Goal: Transaction & Acquisition: Book appointment/travel/reservation

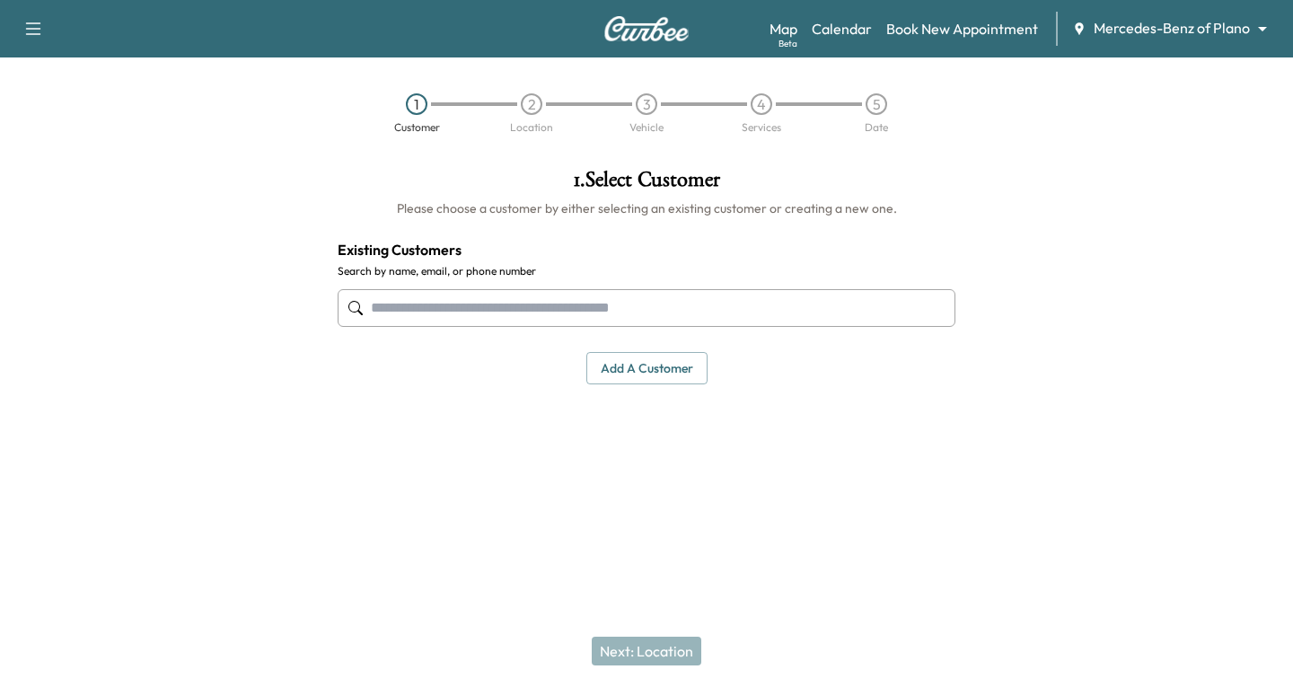
click at [412, 313] on input "text" at bounding box center [647, 308] width 618 height 38
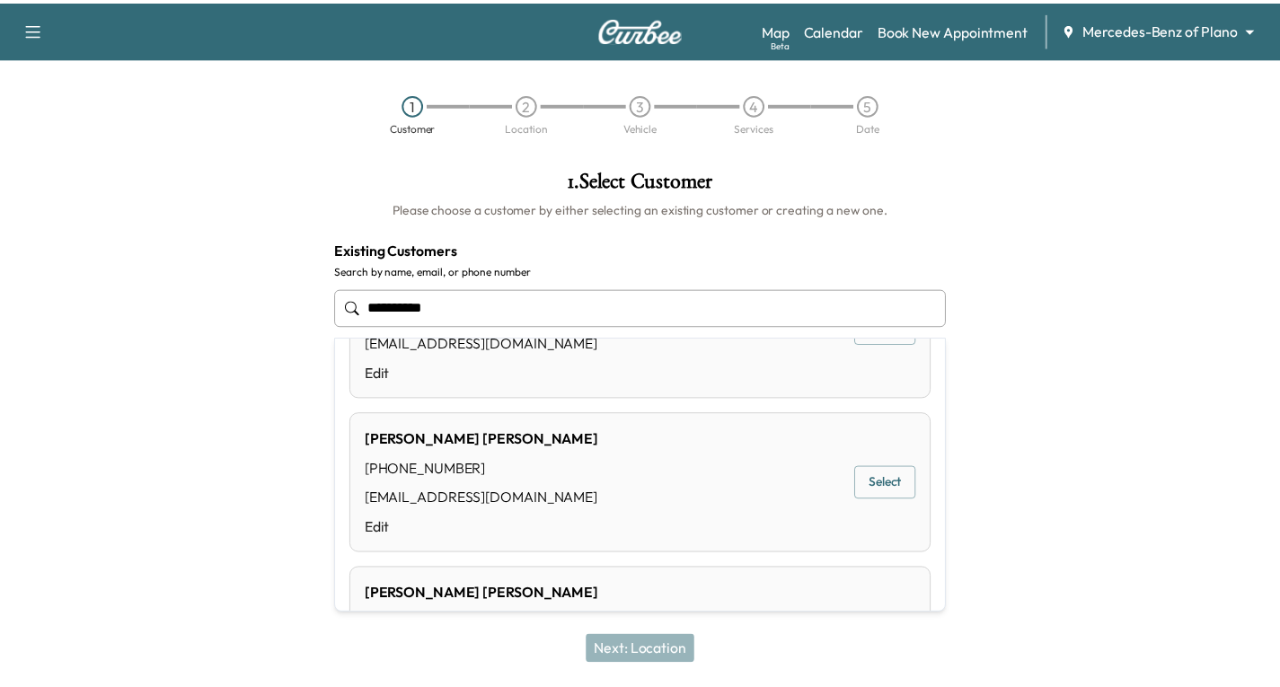
scroll to position [269, 0]
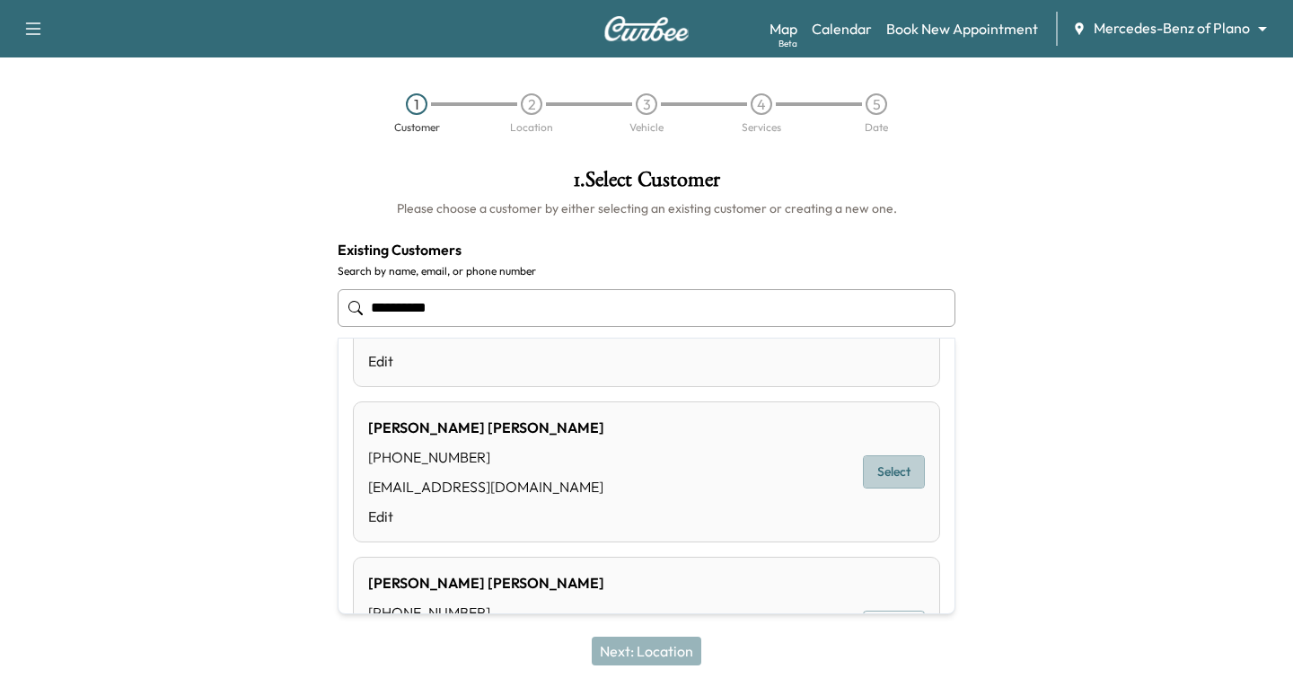
click at [893, 466] on button "Select" at bounding box center [894, 471] width 62 height 33
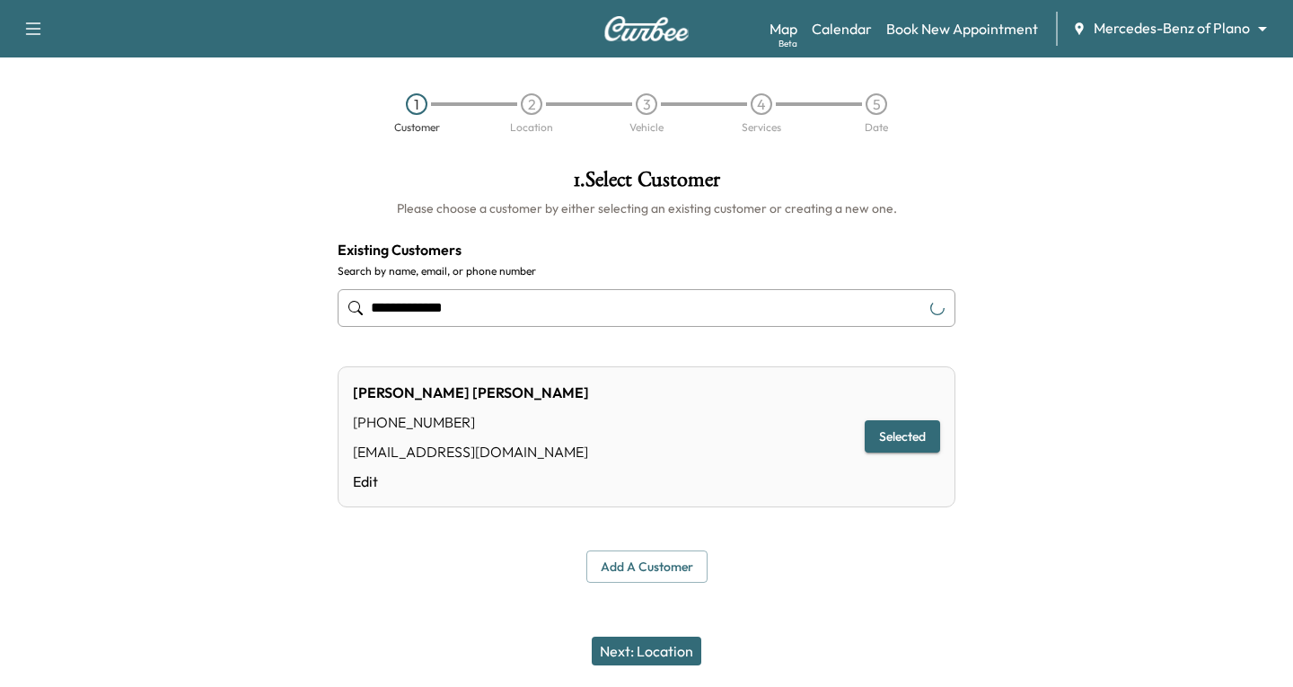
type input "**********"
click at [641, 649] on button "Next: Location" at bounding box center [647, 651] width 110 height 29
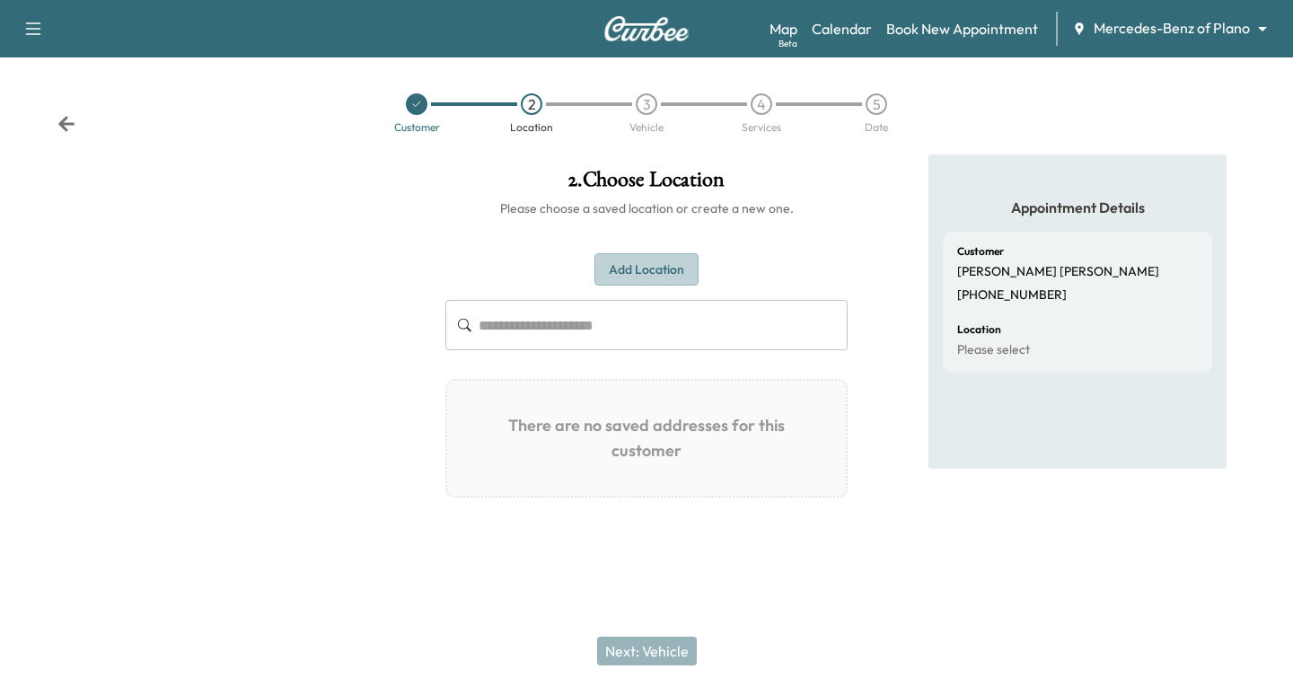
click at [624, 260] on button "Add Location" at bounding box center [647, 269] width 104 height 33
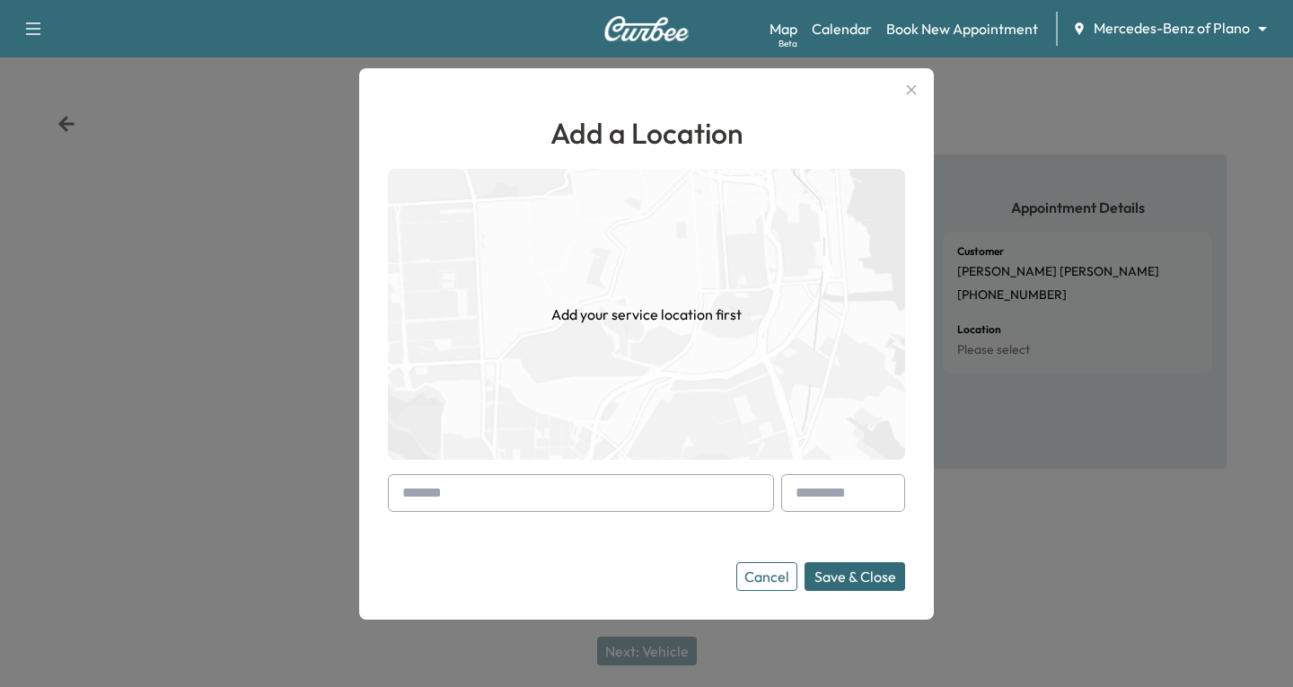
click at [416, 500] on div at bounding box center [581, 493] width 386 height 38
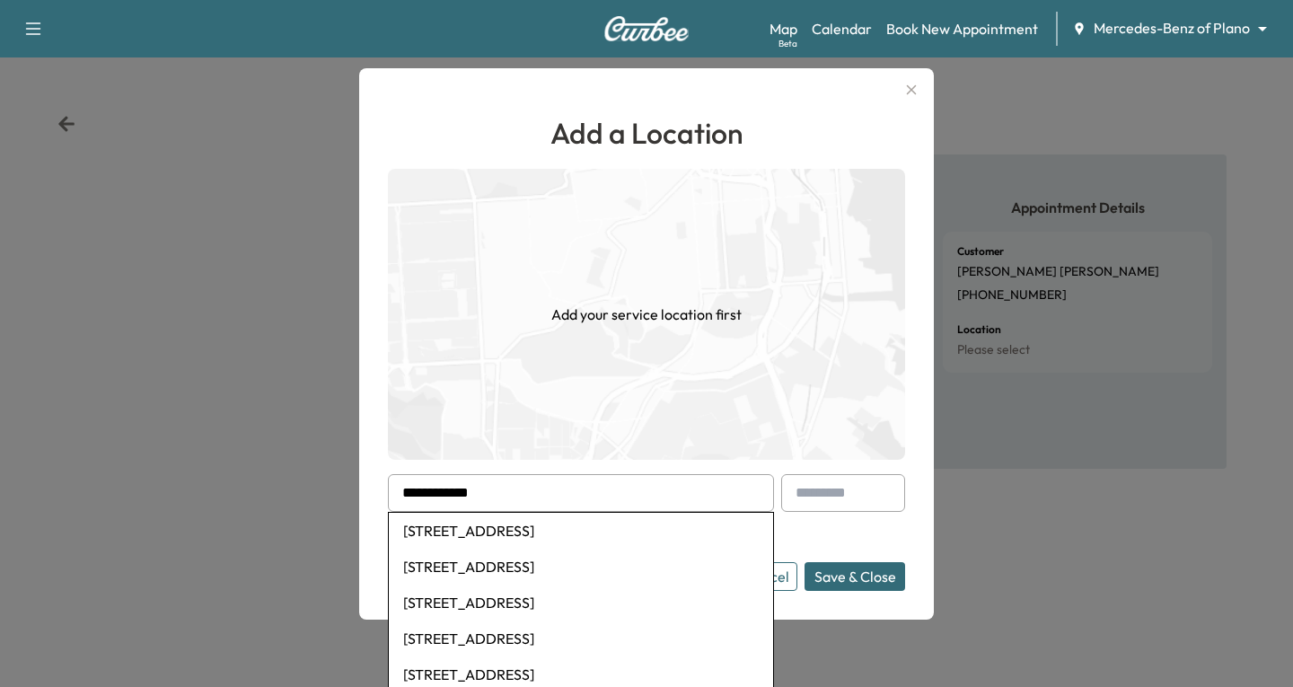
click at [531, 527] on li "[STREET_ADDRESS]" at bounding box center [581, 531] width 384 height 36
type input "**********"
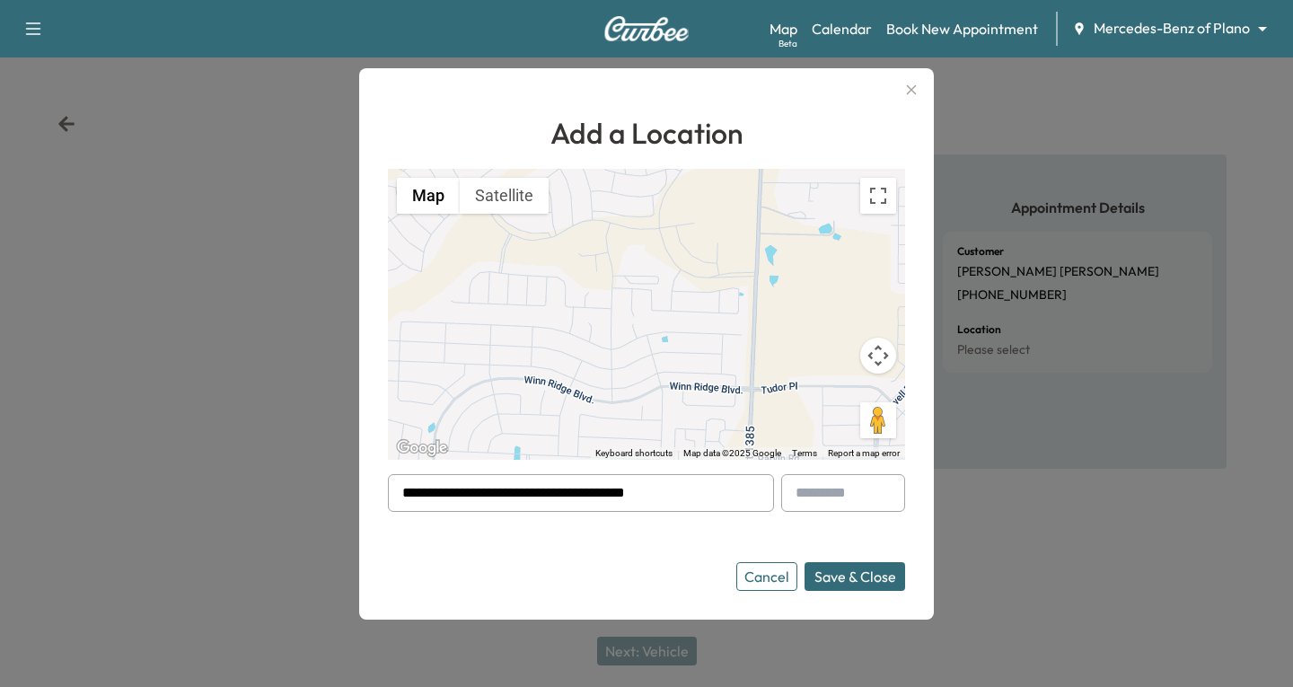
click at [863, 578] on button "Save & Close" at bounding box center [855, 576] width 101 height 29
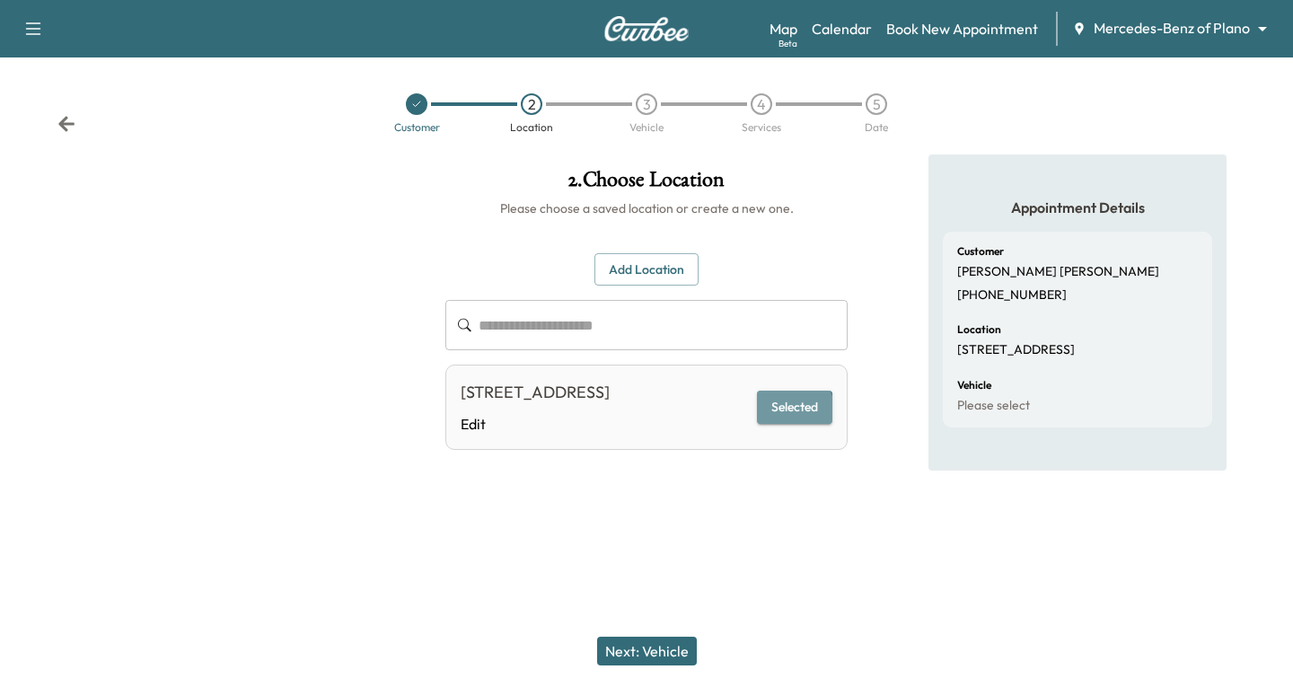
click at [790, 424] on button "Selected" at bounding box center [794, 407] width 75 height 33
click at [660, 647] on button "Next: Vehicle" at bounding box center [647, 651] width 100 height 29
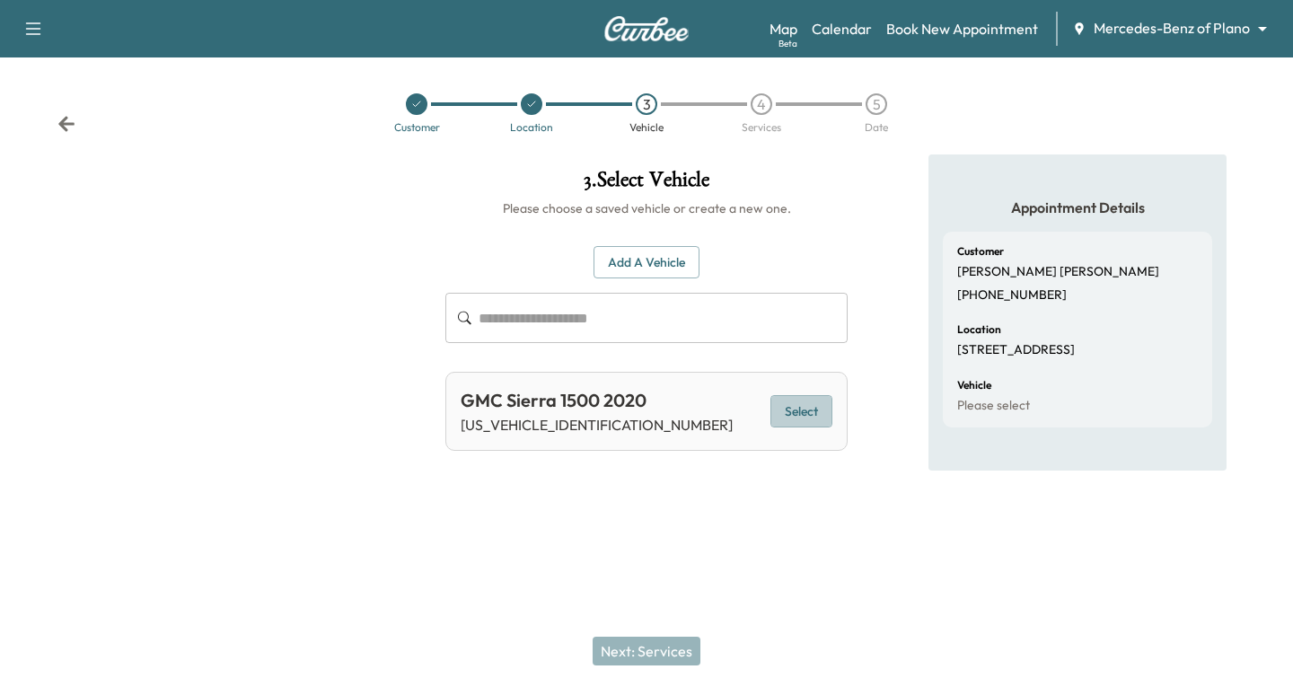
click at [794, 414] on button "Select" at bounding box center [802, 411] width 62 height 33
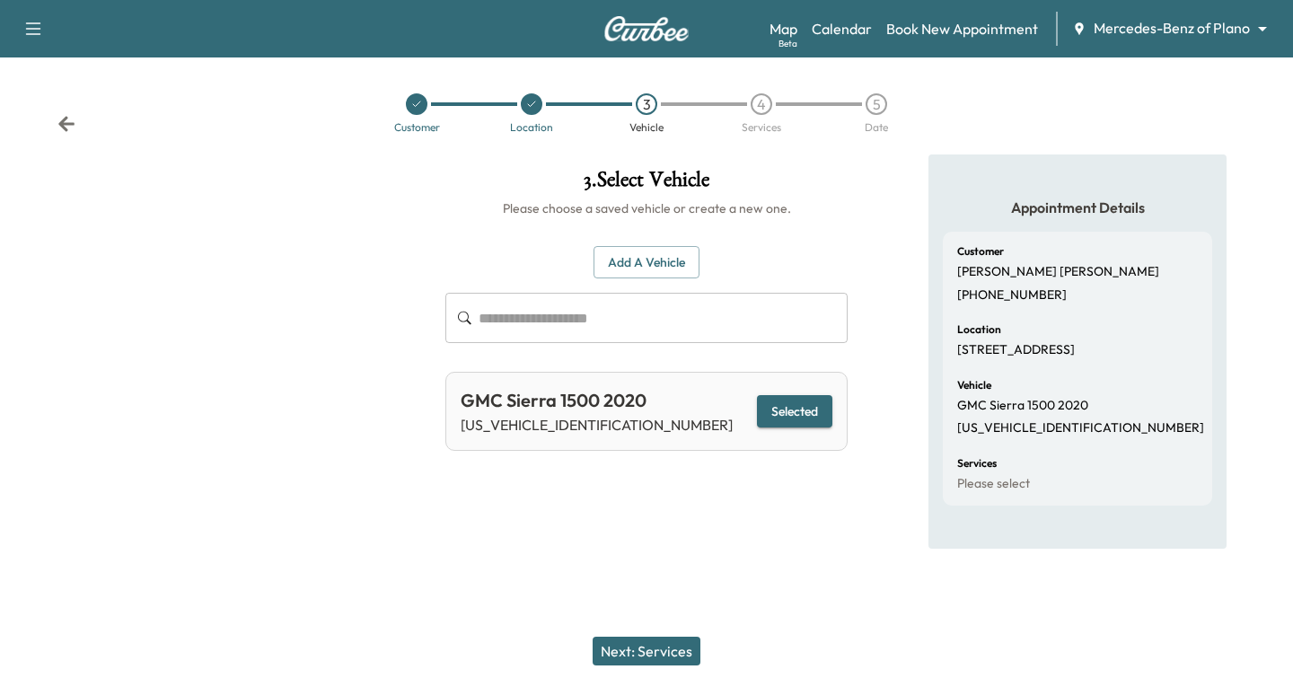
click at [637, 642] on button "Next: Services" at bounding box center [647, 651] width 108 height 29
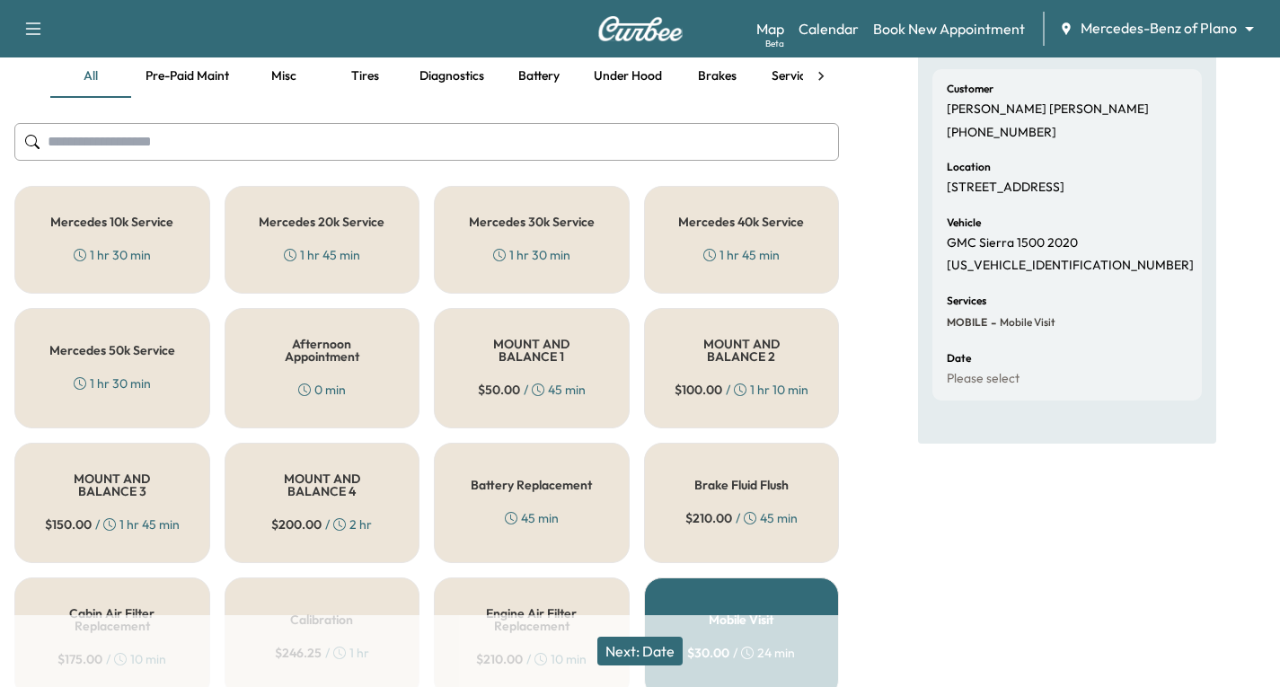
scroll to position [180, 0]
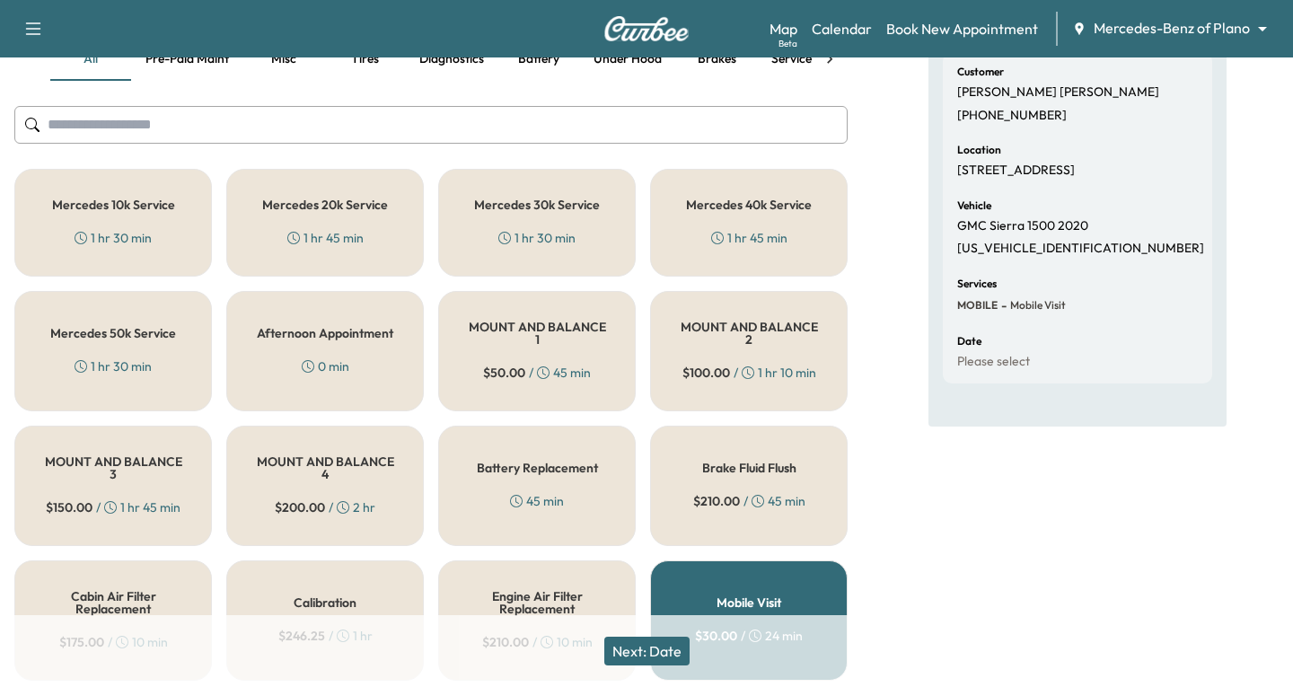
click at [1245, 25] on body "Support Log Out Map Beta Calendar Book New Appointment Mercedes-Benz of Plano *…" at bounding box center [646, 163] width 1293 height 687
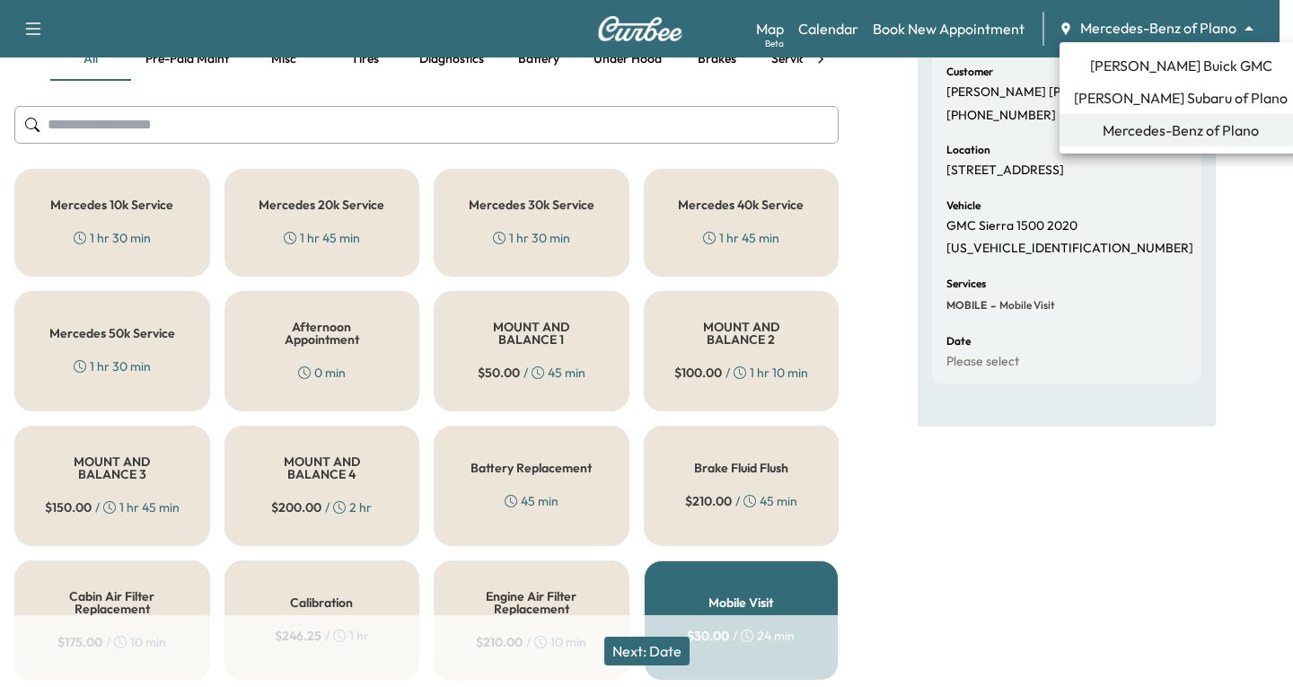
click at [1154, 57] on span "[PERSON_NAME] Buick GMC" at bounding box center [1181, 66] width 182 height 22
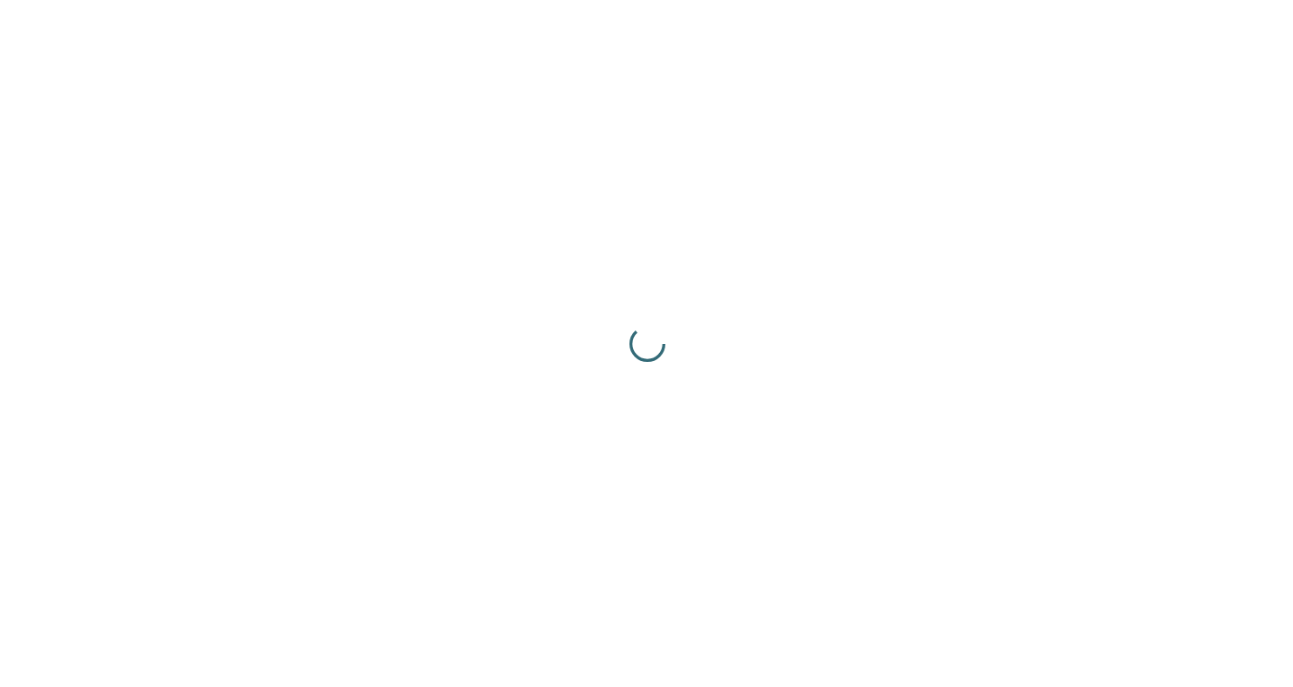
scroll to position [0, 0]
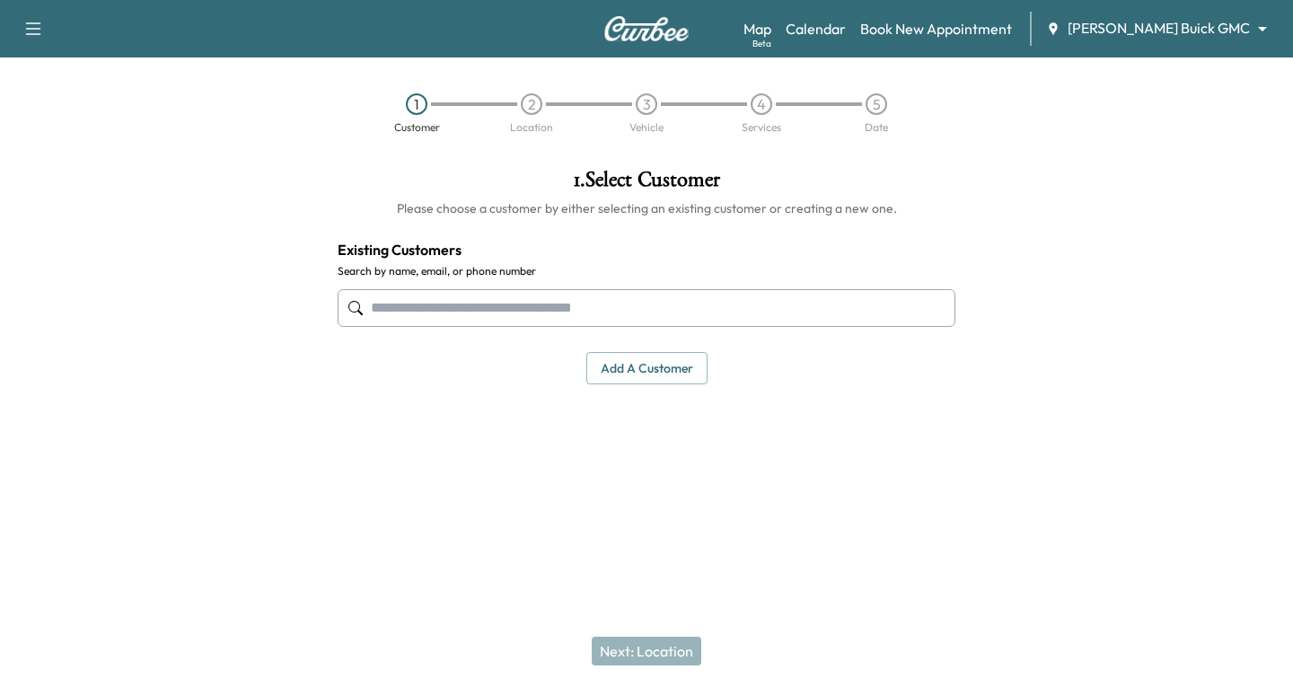
click at [403, 303] on input "text" at bounding box center [647, 308] width 618 height 38
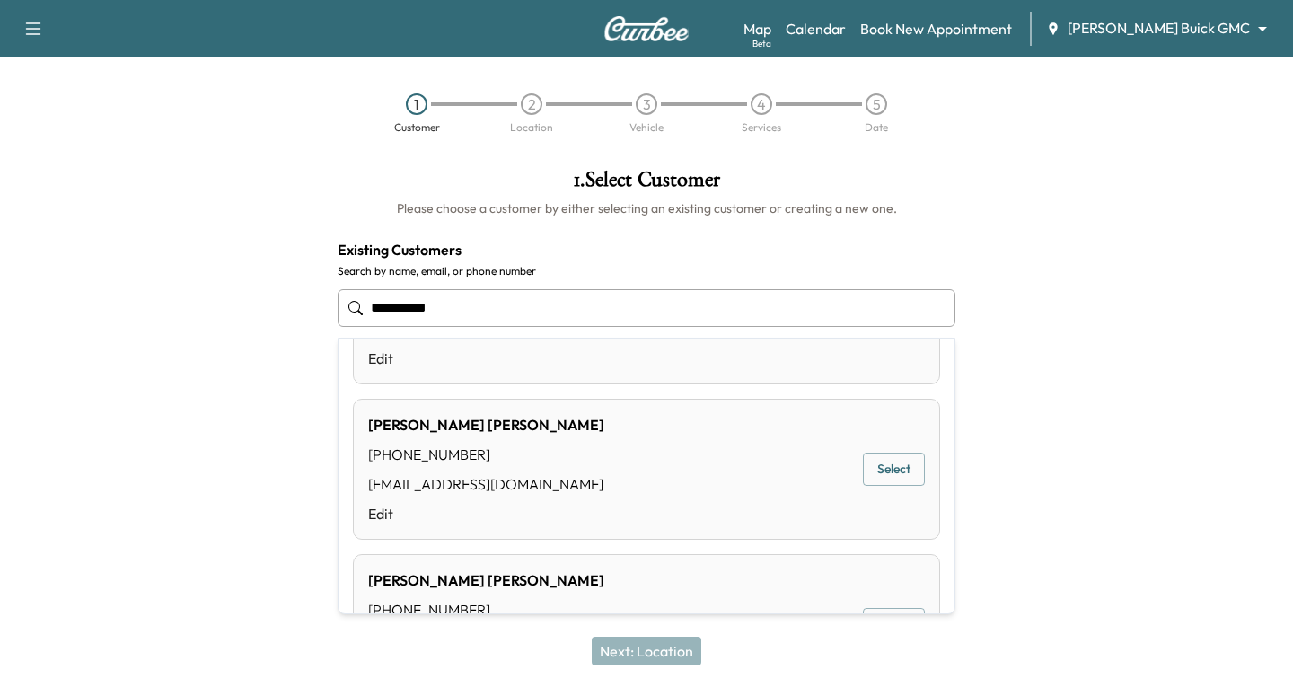
scroll to position [449, 0]
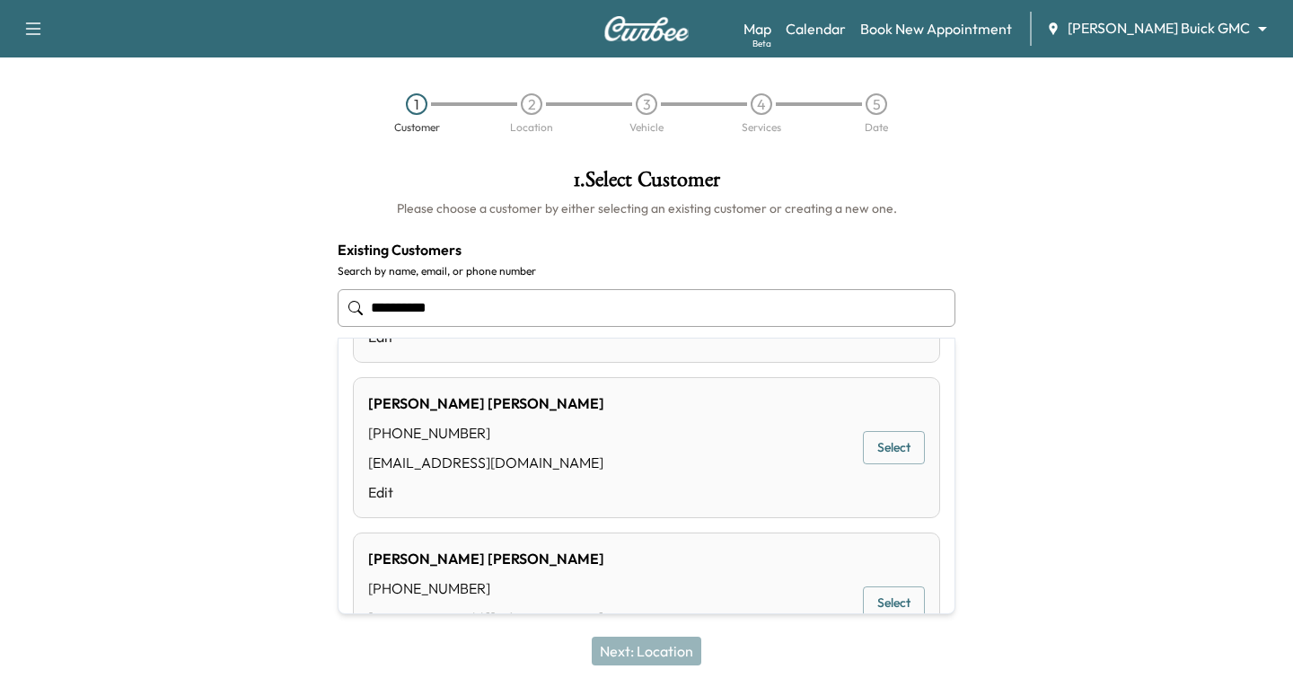
click at [879, 445] on button "Select" at bounding box center [894, 447] width 62 height 33
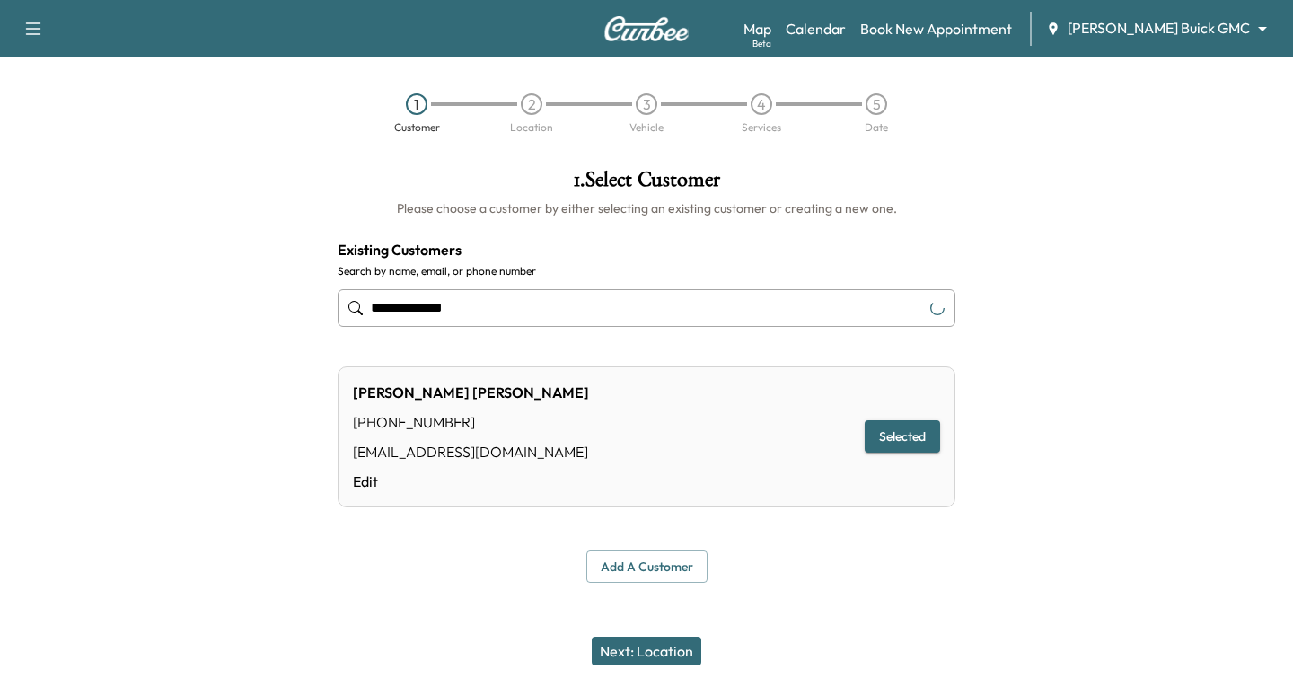
type input "**********"
click at [650, 655] on button "Next: Location" at bounding box center [647, 651] width 110 height 29
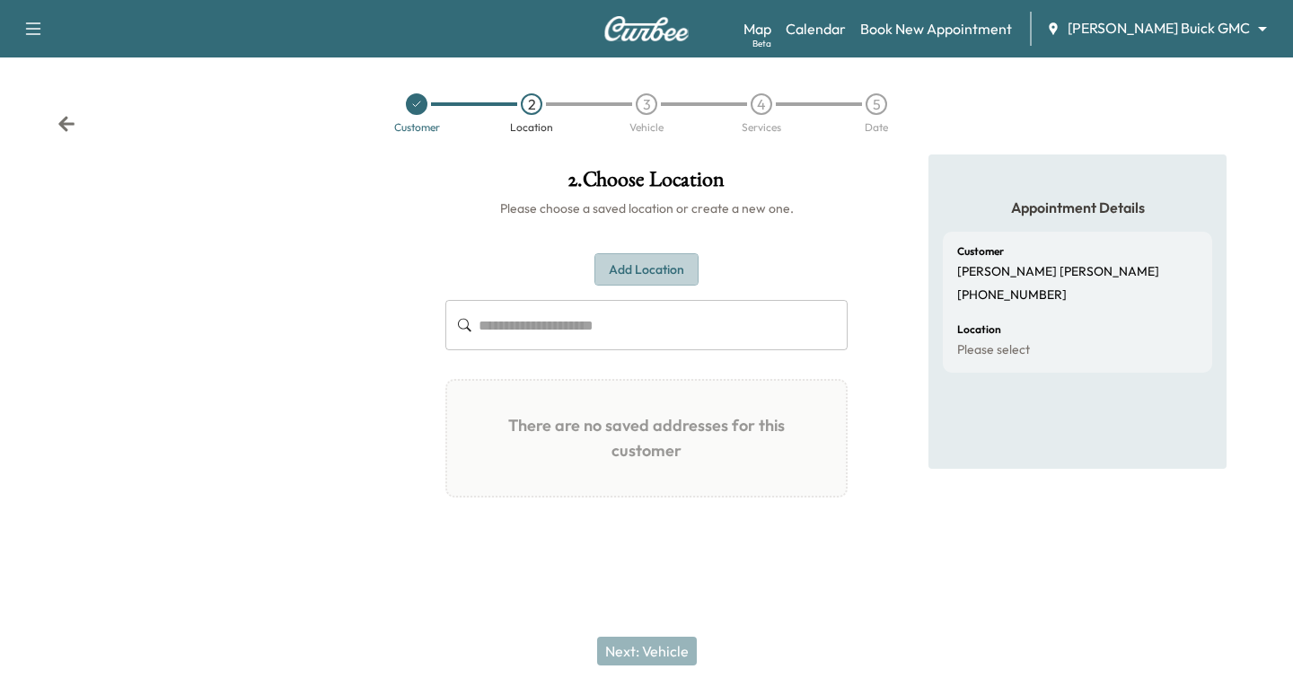
click at [608, 270] on button "Add Location" at bounding box center [647, 269] width 104 height 33
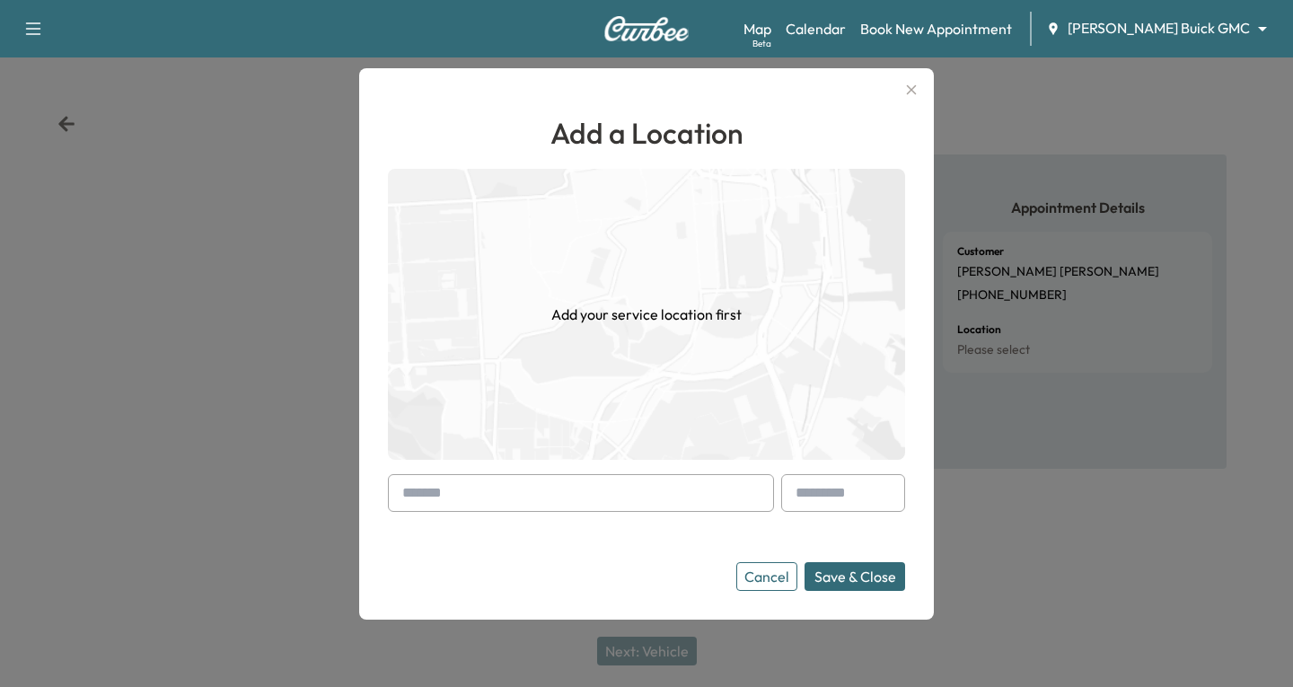
click at [413, 490] on div at bounding box center [406, 493] width 22 height 22
click at [395, 491] on div at bounding box center [406, 493] width 22 height 22
click at [393, 492] on input "text" at bounding box center [581, 493] width 386 height 38
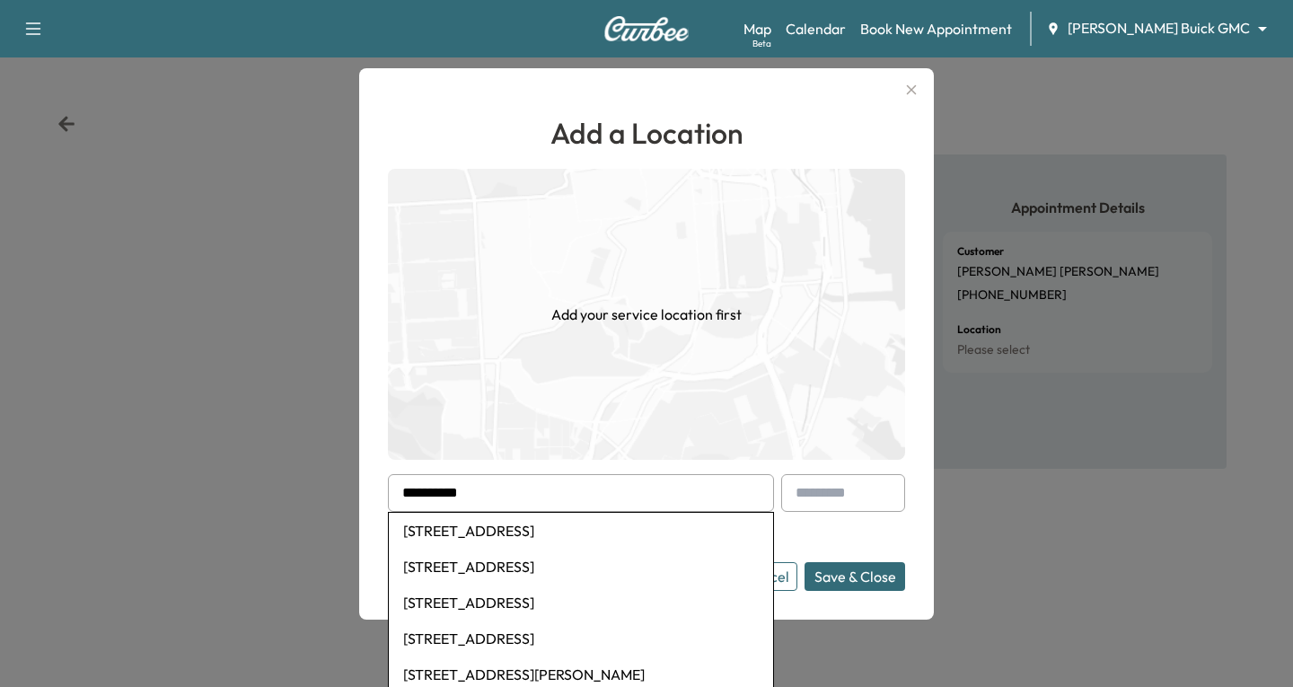
click at [525, 535] on li "[STREET_ADDRESS]" at bounding box center [581, 531] width 384 height 36
type input "**********"
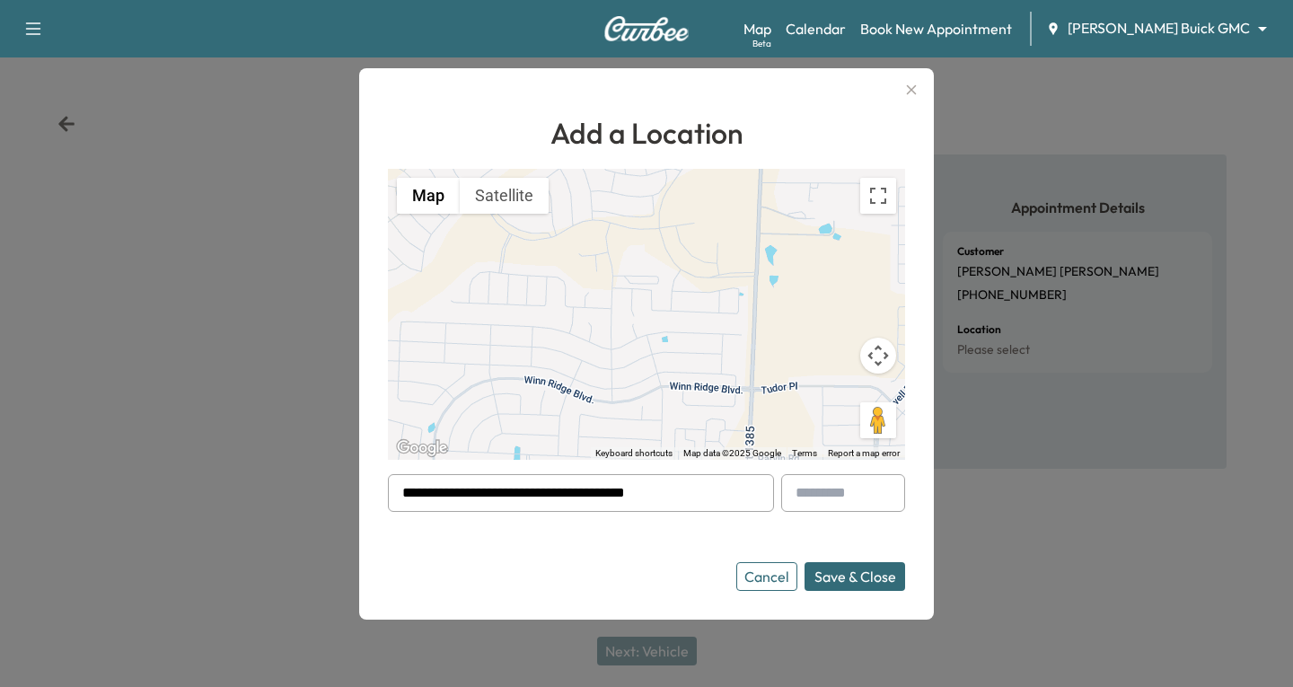
click at [883, 578] on button "Save & Close" at bounding box center [855, 576] width 101 height 29
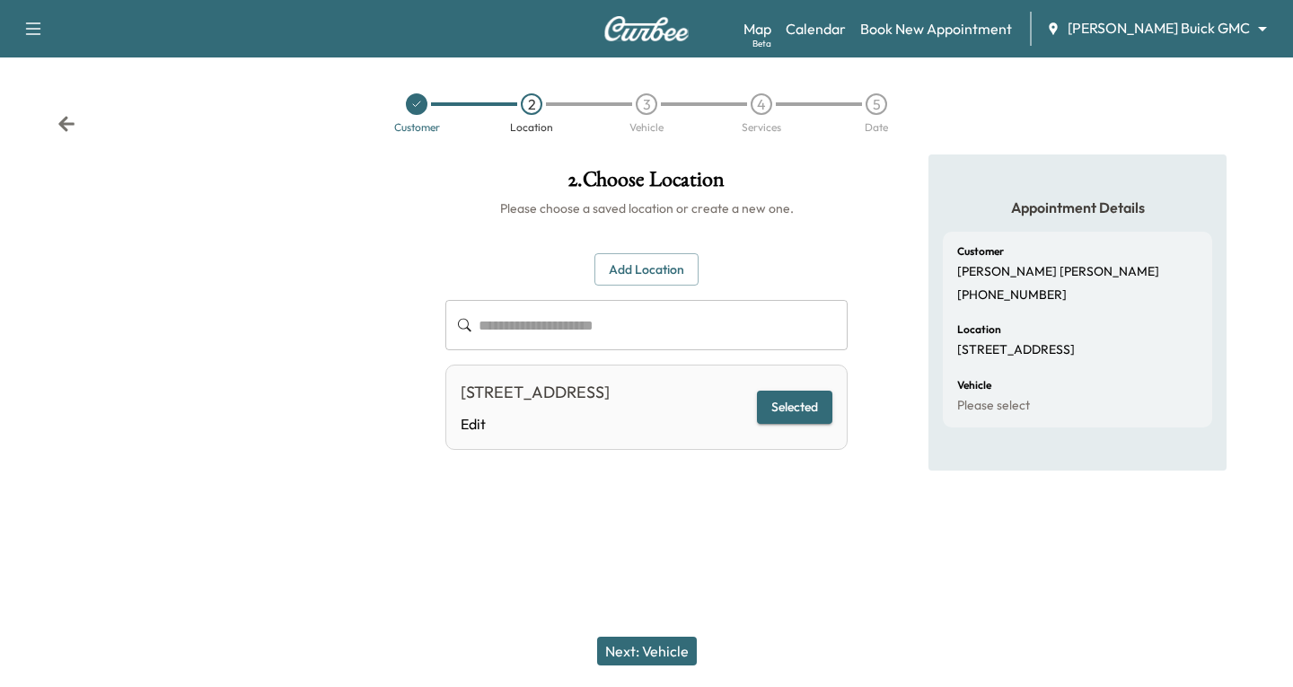
click at [817, 424] on button "Selected" at bounding box center [794, 407] width 75 height 33
click at [655, 654] on button "Next: Vehicle" at bounding box center [647, 651] width 100 height 29
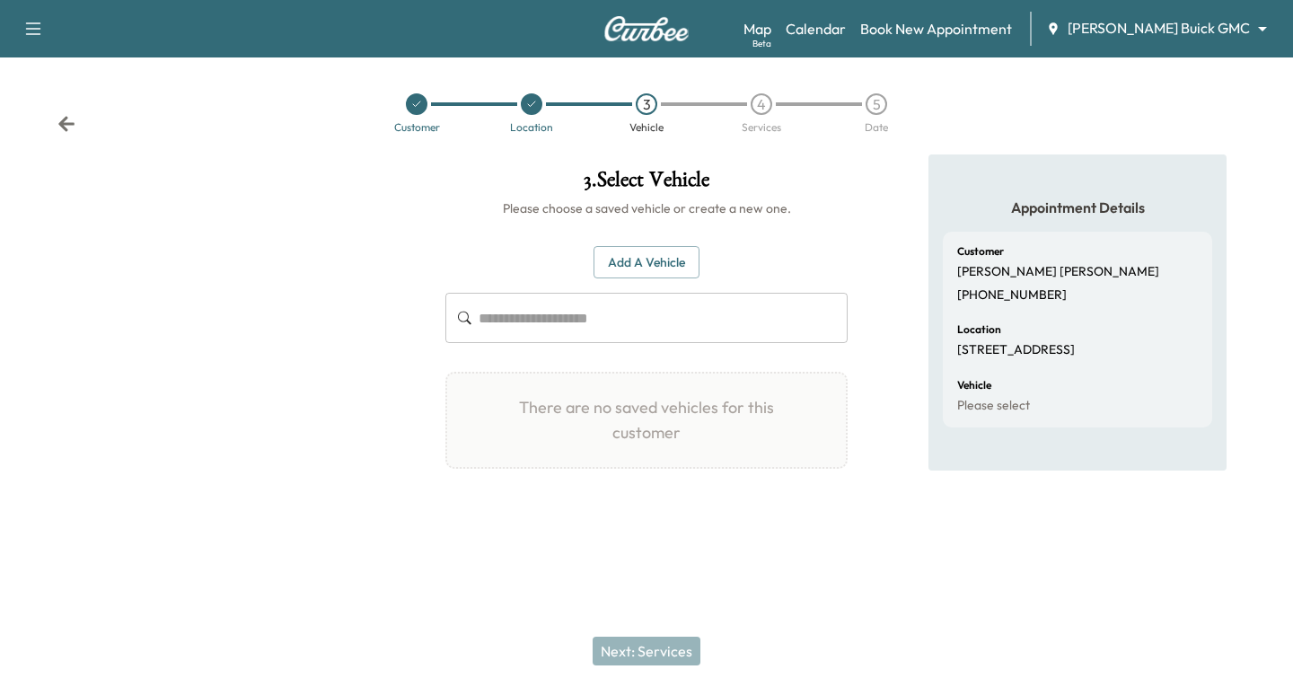
click at [667, 259] on button "Add a Vehicle" at bounding box center [647, 262] width 106 height 33
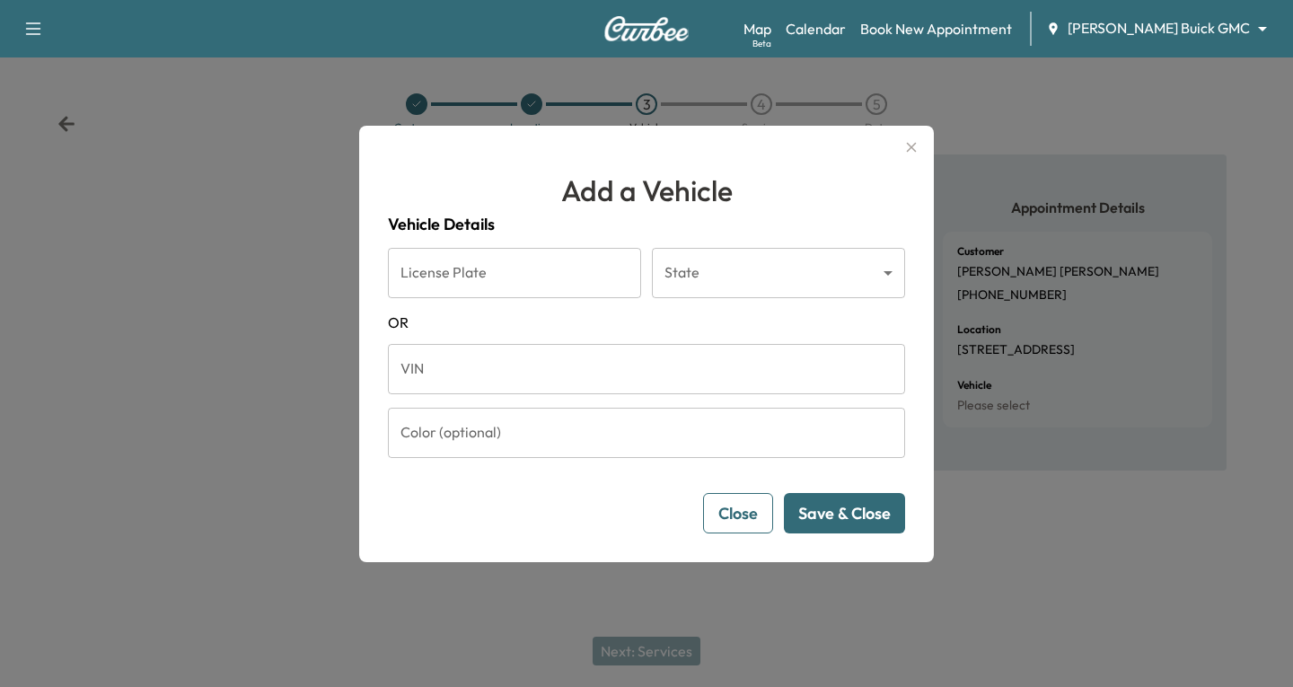
click at [425, 369] on input "VIN" at bounding box center [646, 369] width 517 height 50
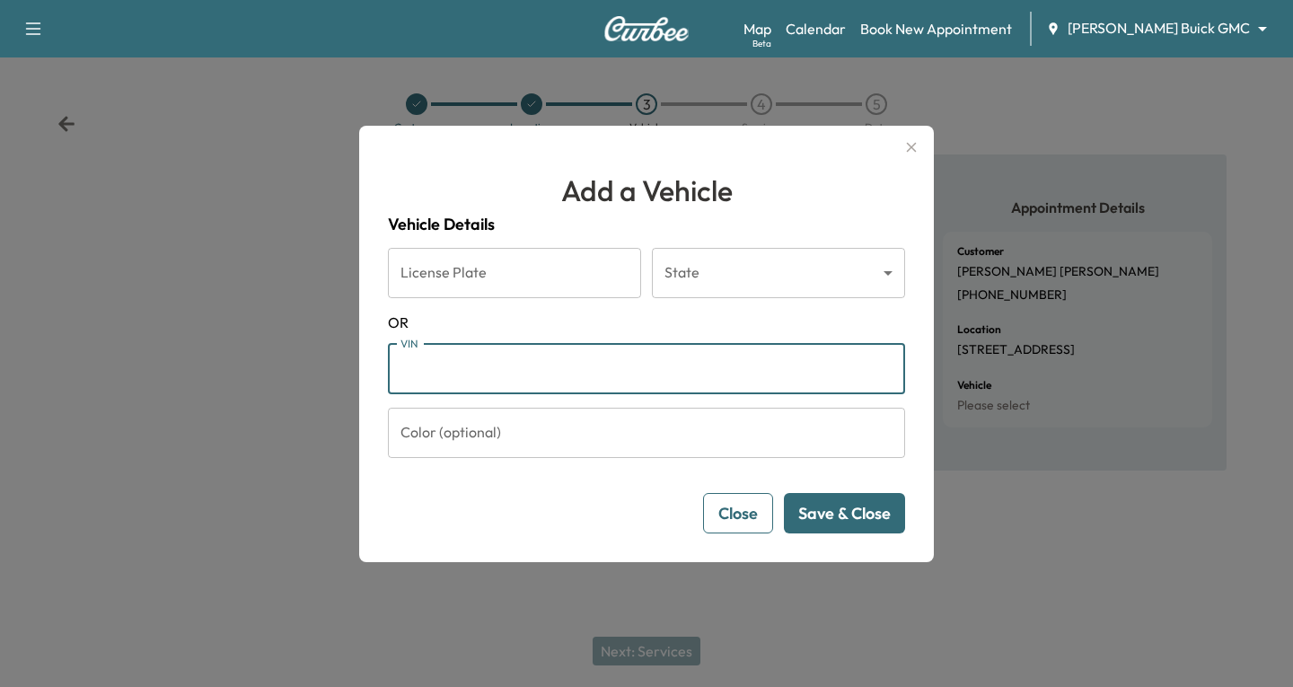
paste input "**********"
type input "**********"
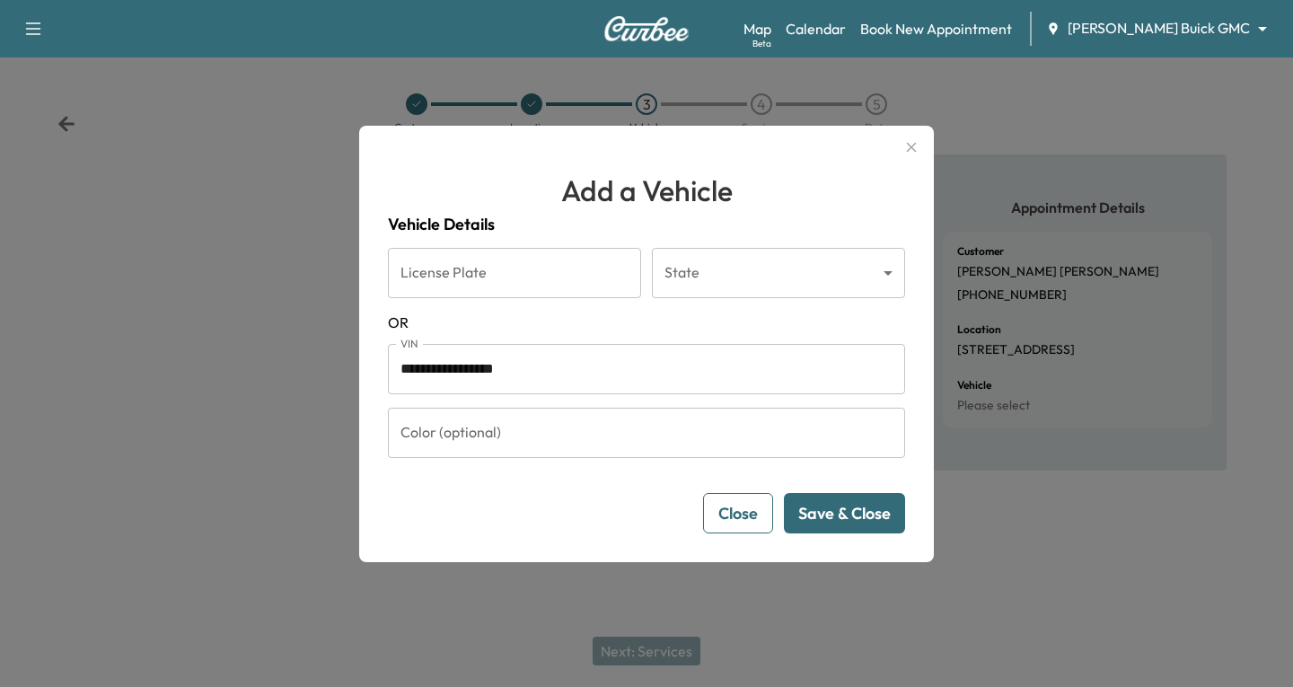
click at [823, 523] on button "Save & Close" at bounding box center [844, 513] width 121 height 40
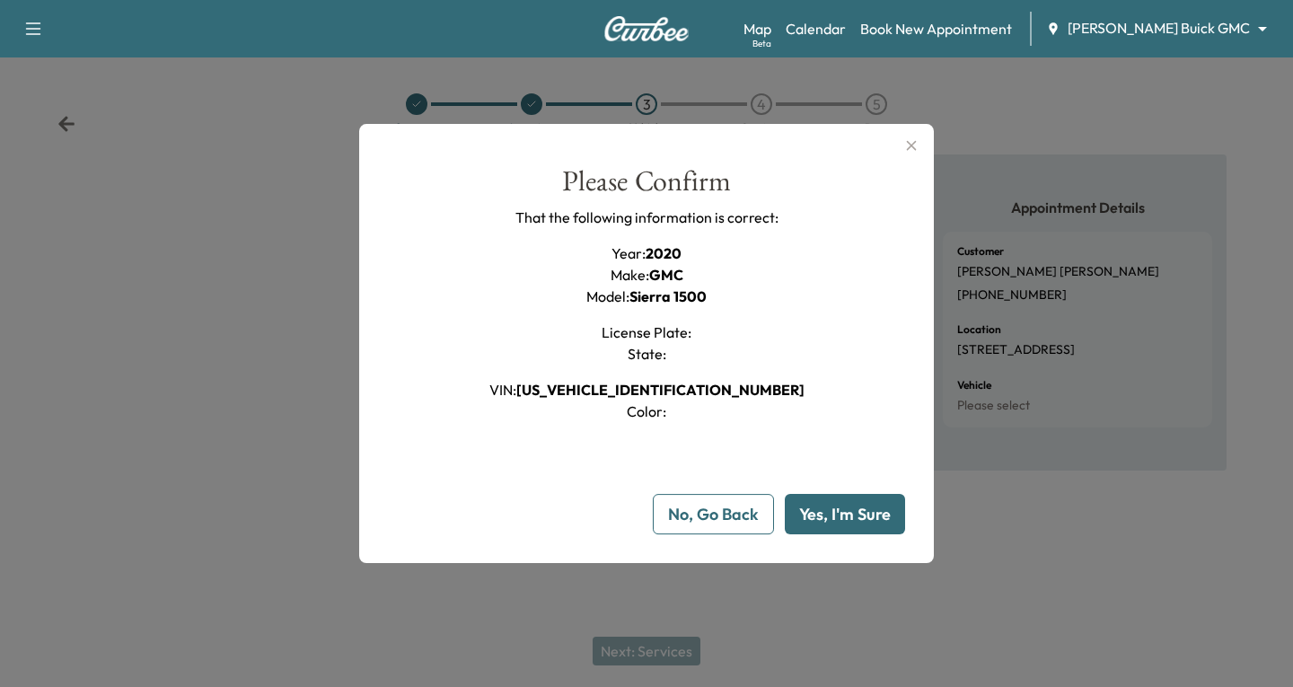
click at [837, 523] on button "Yes, I'm Sure" at bounding box center [845, 514] width 120 height 40
click at [849, 628] on div at bounding box center [646, 343] width 1293 height 687
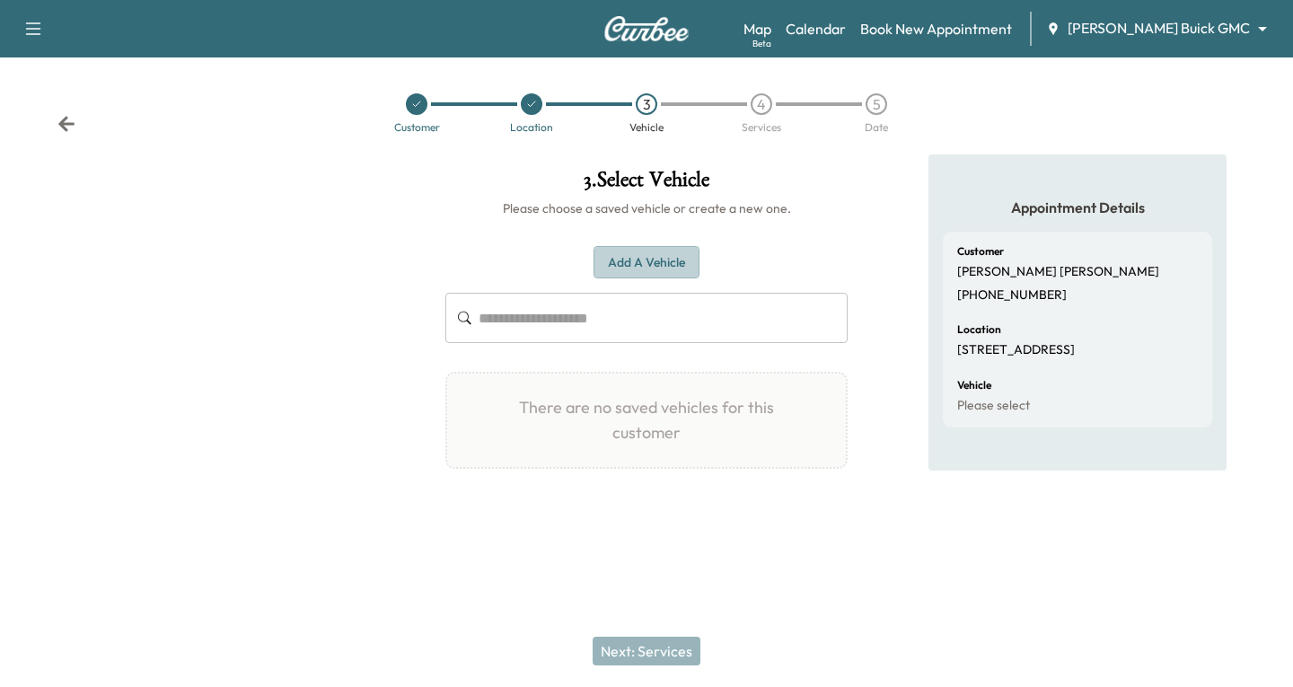
click at [627, 260] on button "Add a Vehicle" at bounding box center [647, 262] width 106 height 33
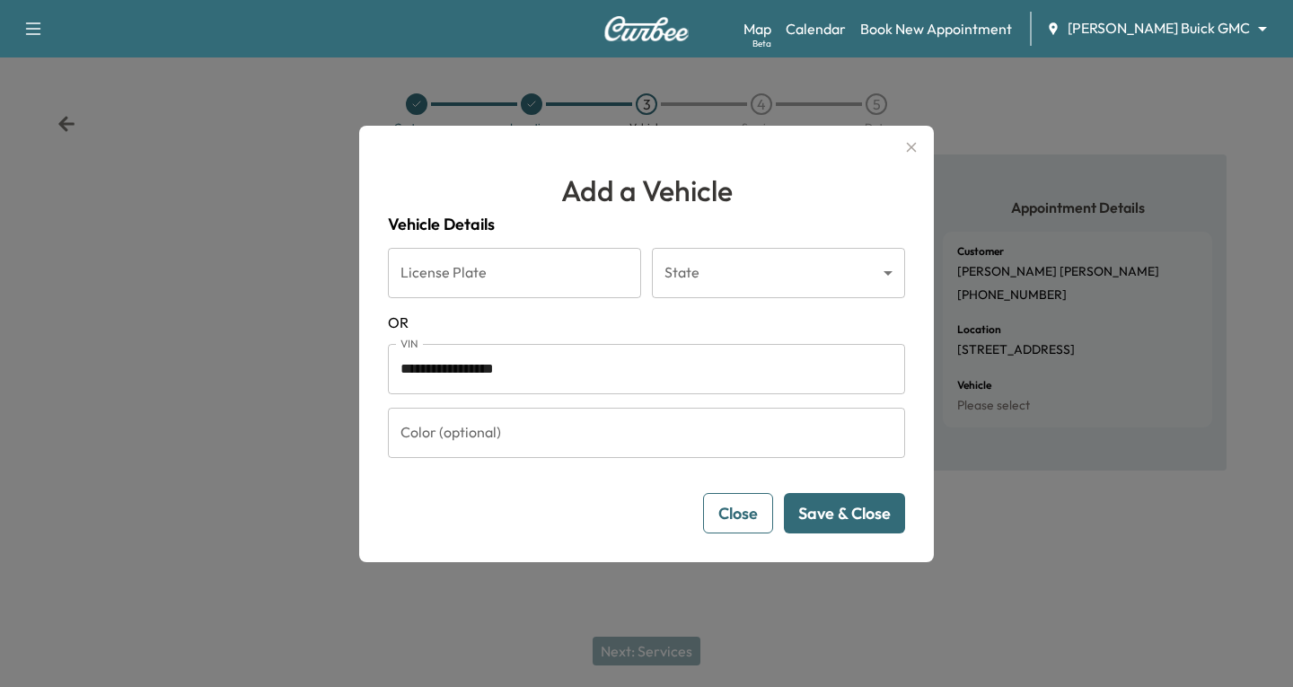
click at [852, 516] on button "Save & Close" at bounding box center [844, 513] width 121 height 40
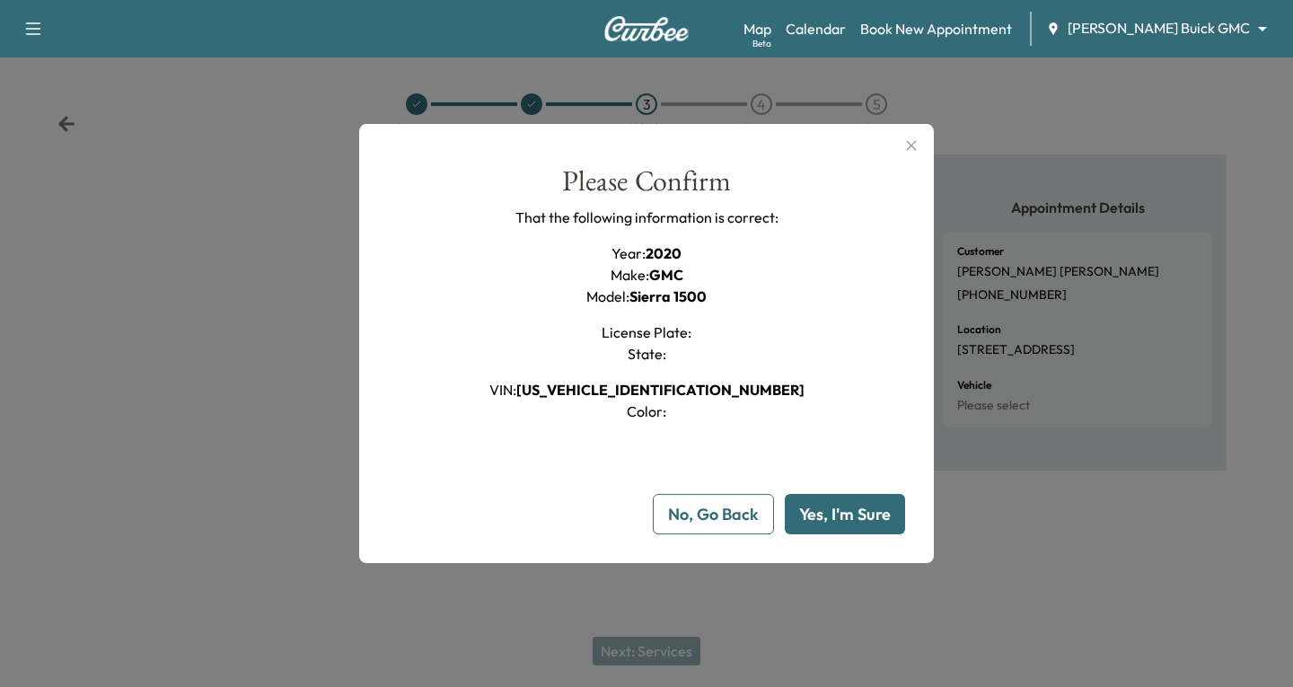
click at [870, 517] on button "Yes, I'm Sure" at bounding box center [845, 514] width 120 height 40
click at [912, 148] on icon "button" at bounding box center [912, 146] width 22 height 22
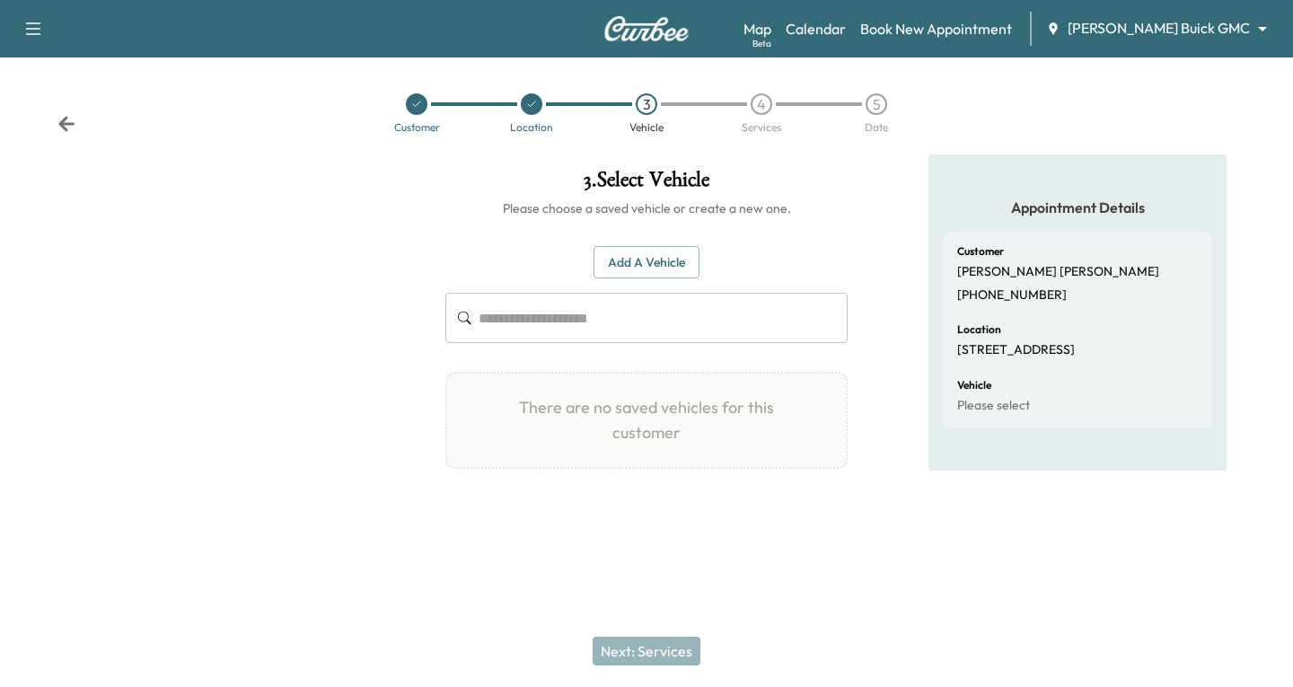
click at [61, 128] on icon at bounding box center [66, 124] width 18 height 18
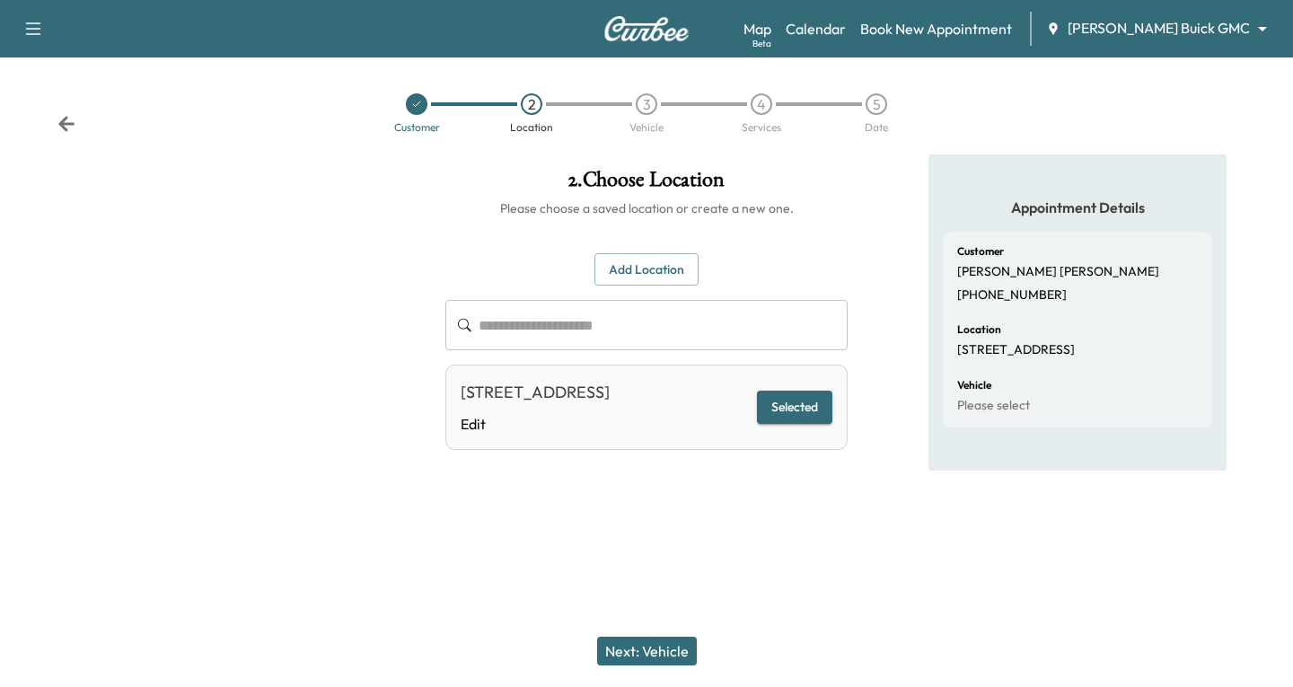
click at [66, 123] on icon at bounding box center [66, 123] width 16 height 15
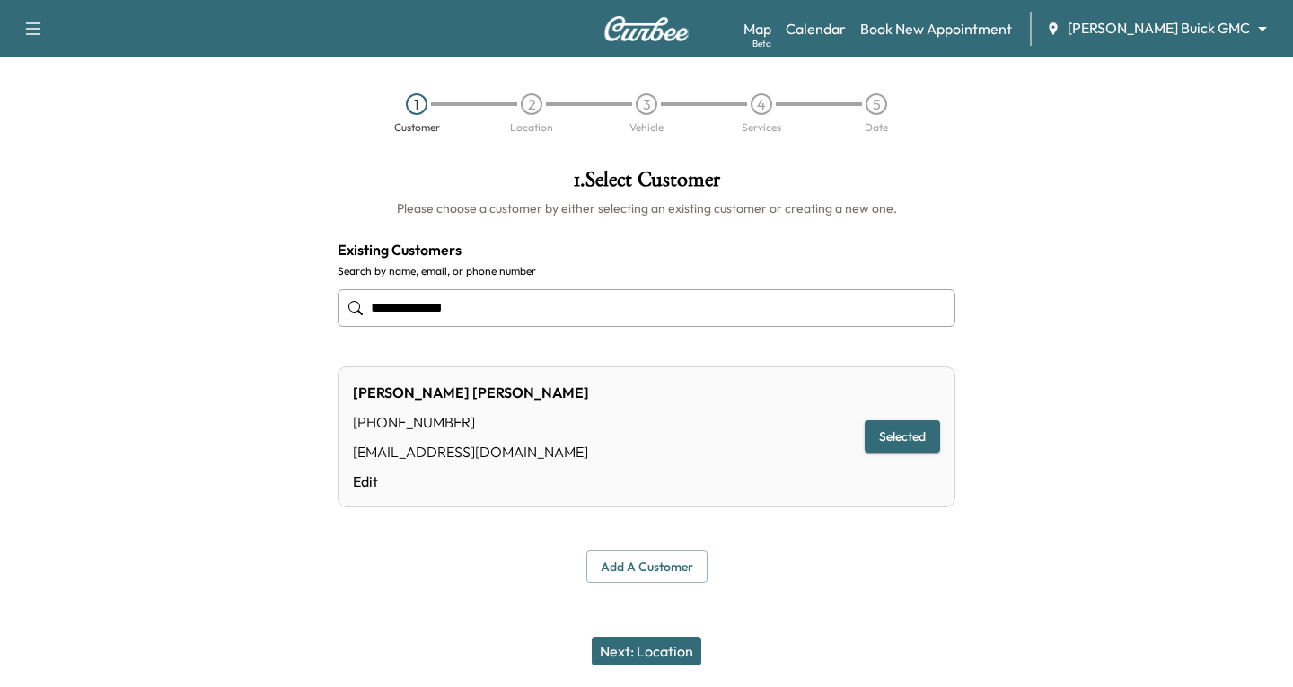
click at [534, 305] on input "**********" at bounding box center [647, 308] width 618 height 38
click at [934, 627] on div "Next: Location" at bounding box center [646, 651] width 1293 height 72
click at [903, 434] on button "Selected" at bounding box center [902, 436] width 75 height 33
click at [664, 650] on button "Next: Location" at bounding box center [647, 651] width 110 height 29
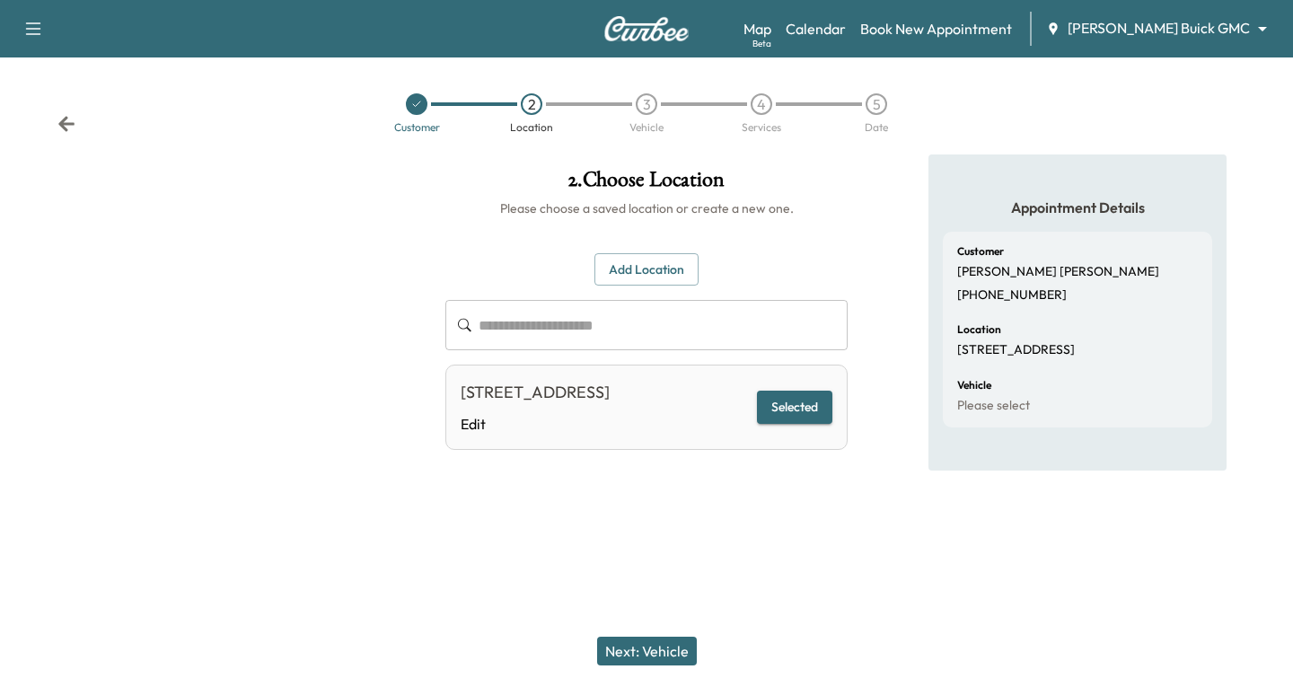
click at [791, 419] on button "Selected" at bounding box center [794, 407] width 75 height 33
click at [650, 653] on button "Next: Vehicle" at bounding box center [647, 651] width 100 height 29
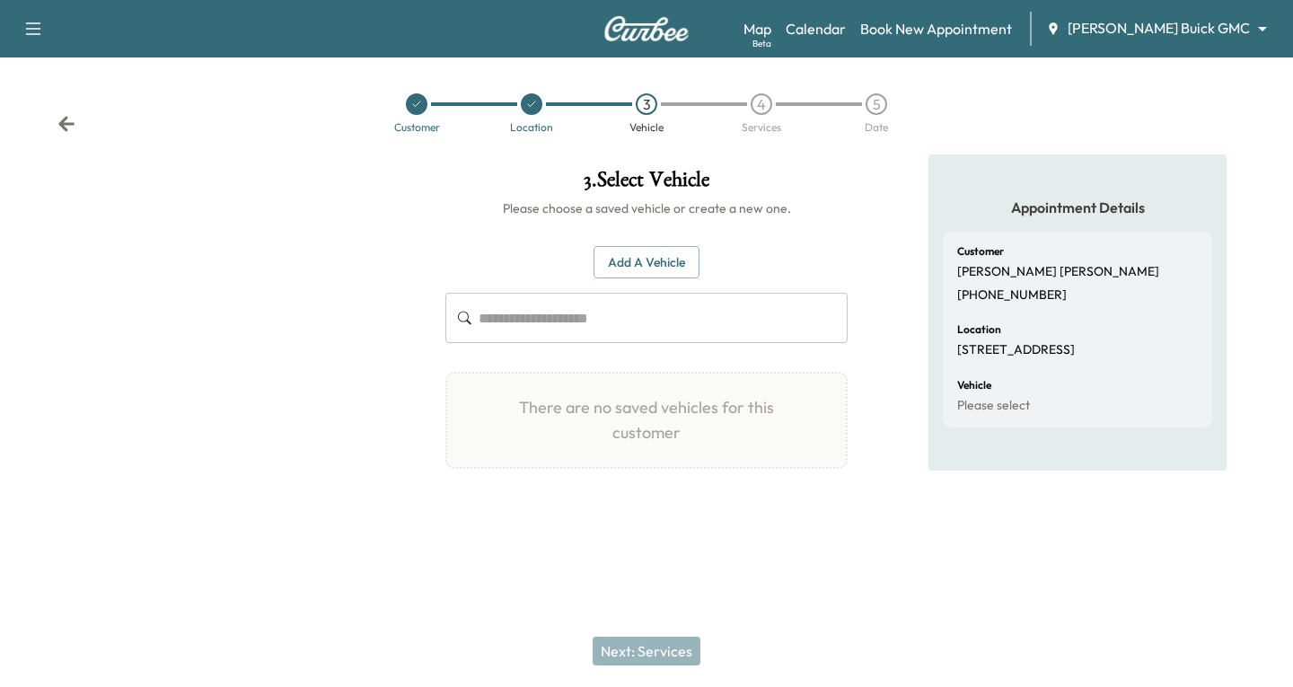
click at [476, 325] on div "​" at bounding box center [647, 318] width 402 height 50
drag, startPoint x: 476, startPoint y: 325, endPoint x: 447, endPoint y: 393, distance: 74.1
click at [369, 421] on div at bounding box center [215, 333] width 431 height 358
click at [507, 318] on input "text" at bounding box center [663, 318] width 369 height 50
paste input "**********"
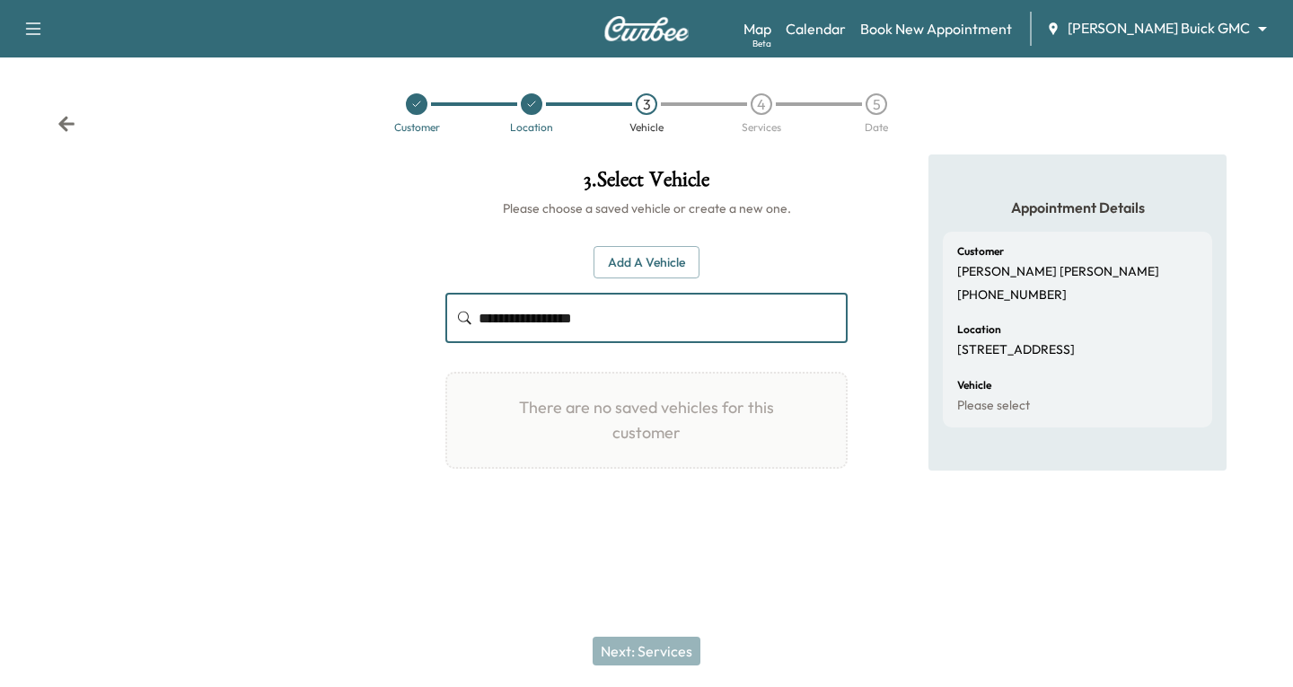
type input "**********"
drag, startPoint x: 398, startPoint y: 295, endPoint x: 384, endPoint y: 4, distance: 291.3
click at [393, 275] on div at bounding box center [215, 333] width 431 height 358
click at [31, 30] on icon "button" at bounding box center [33, 29] width 22 height 22
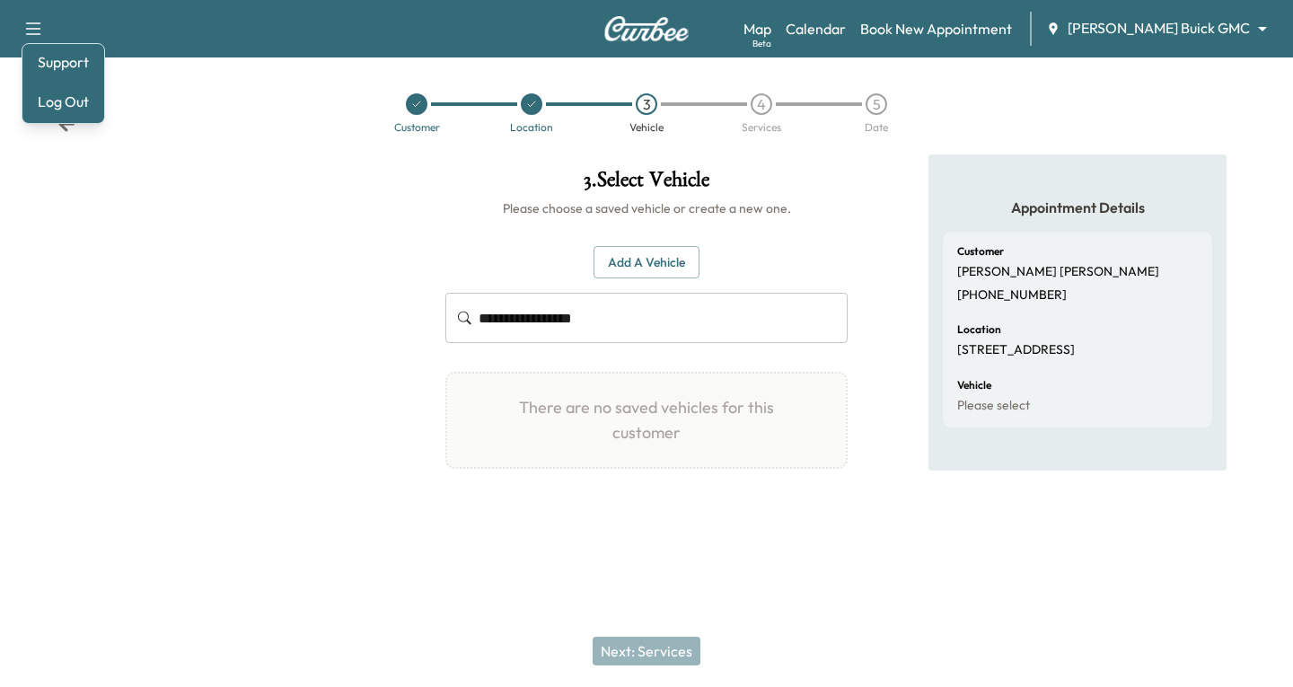
click at [152, 261] on div at bounding box center [215, 333] width 431 height 358
click at [73, 133] on div "Customer Location 3 Vehicle 4 Services 5 Date" at bounding box center [646, 105] width 1293 height 97
click at [63, 124] on icon at bounding box center [66, 123] width 16 height 15
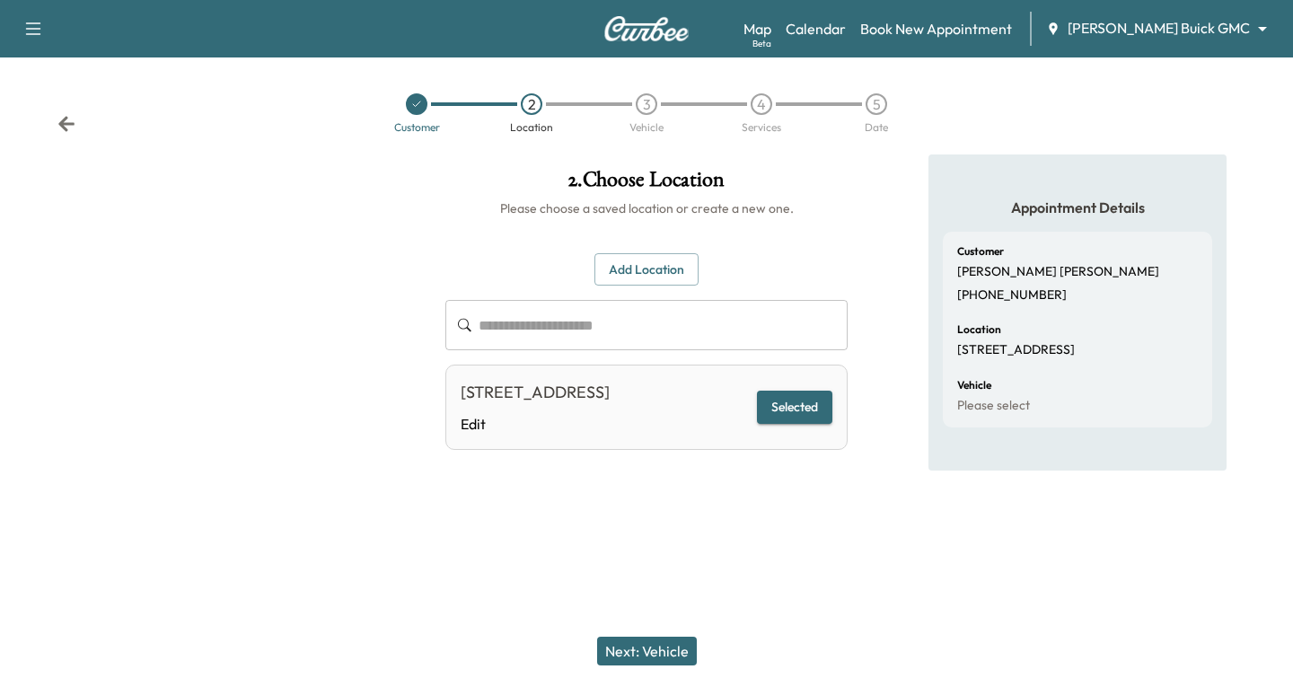
click at [58, 124] on icon at bounding box center [66, 124] width 18 height 18
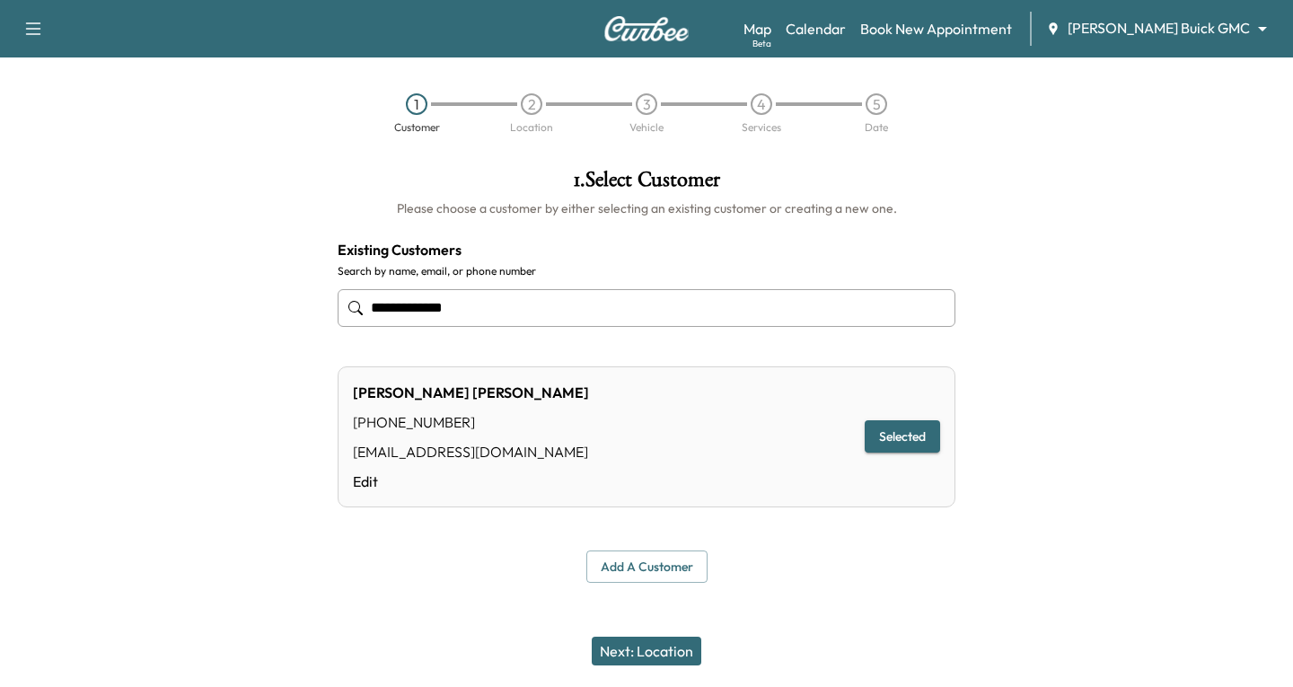
click at [31, 31] on icon "button" at bounding box center [33, 29] width 22 height 22
click at [57, 101] on button "Log Out" at bounding box center [63, 101] width 67 height 29
